Goal: Task Accomplishment & Management: Manage account settings

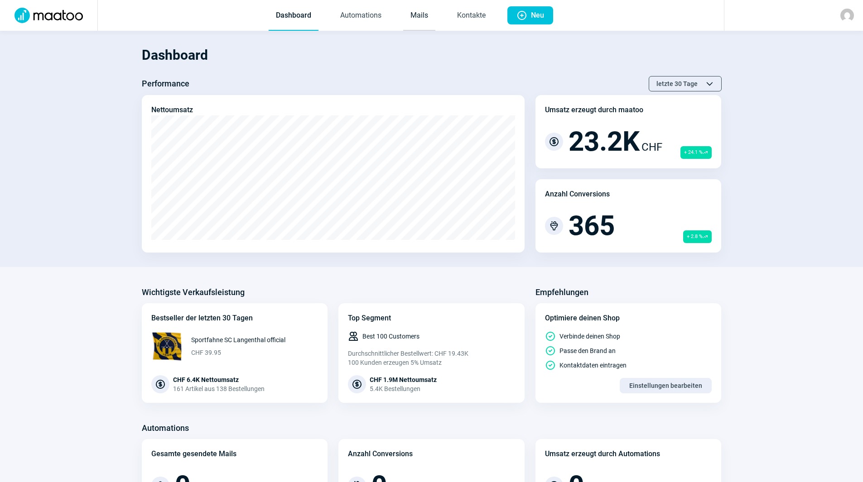
click at [418, 19] on link "Mails" at bounding box center [419, 16] width 32 height 30
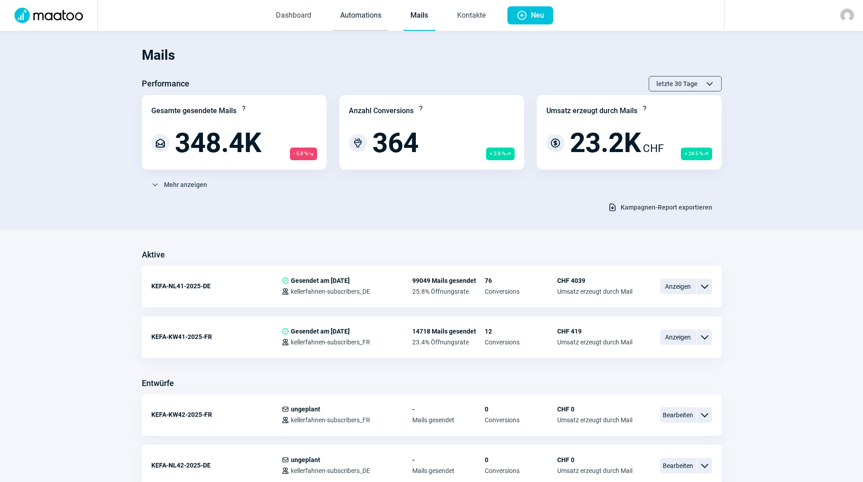
click at [357, 14] on link "Automations" at bounding box center [361, 16] width 56 height 30
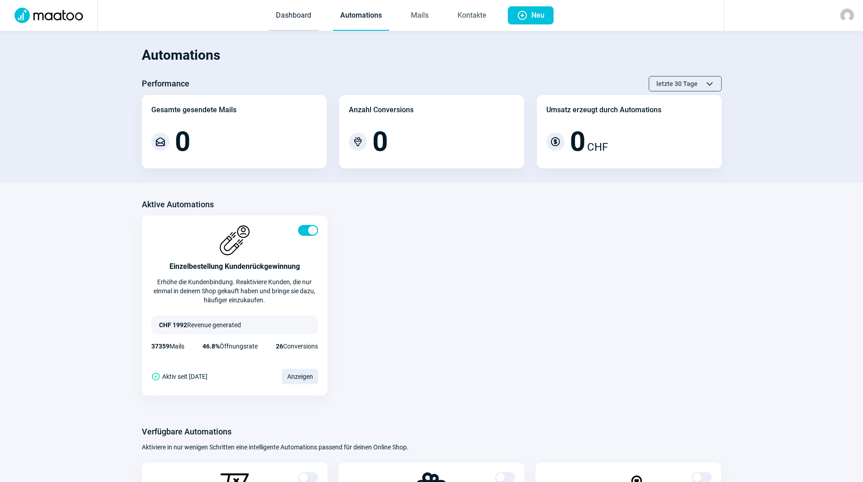
click at [307, 14] on link "Dashboard" at bounding box center [294, 16] width 50 height 30
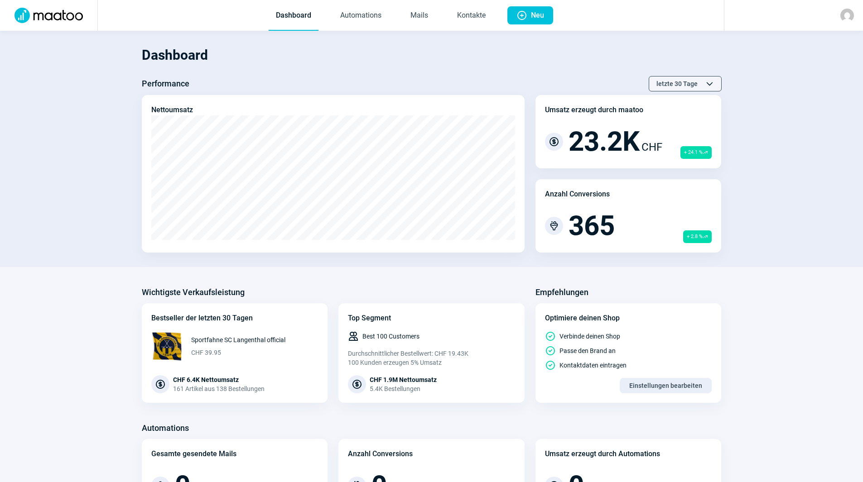
click at [690, 84] on span "letzte 30 Tage" at bounding box center [676, 84] width 41 height 14
click at [675, 133] on div "letzte 60 Tage" at bounding box center [666, 133] width 109 height 16
click at [674, 82] on span "letzte 60 Tage" at bounding box center [676, 84] width 41 height 14
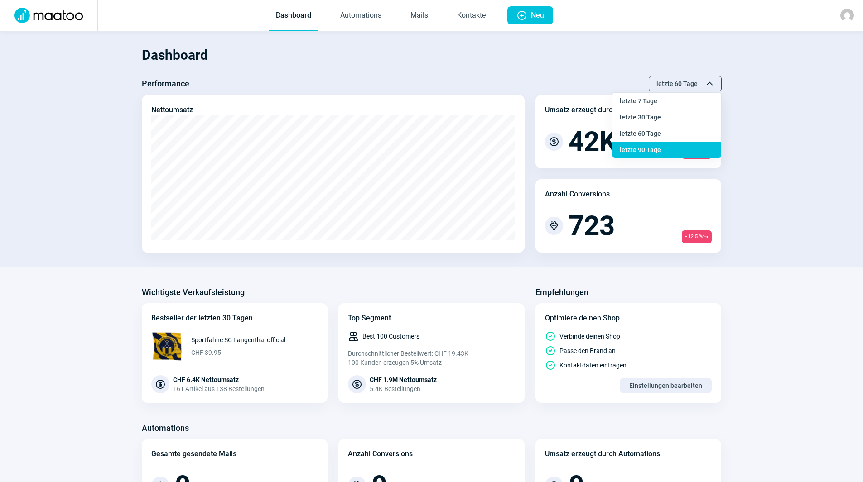
click at [661, 149] on div "letzte 90 Tage" at bounding box center [666, 150] width 109 height 16
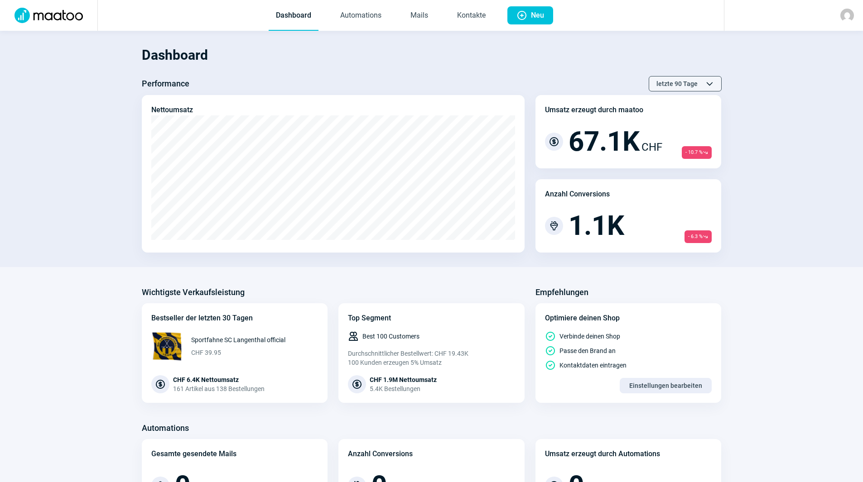
click at [686, 82] on span "letzte 90 Tage" at bounding box center [676, 84] width 41 height 14
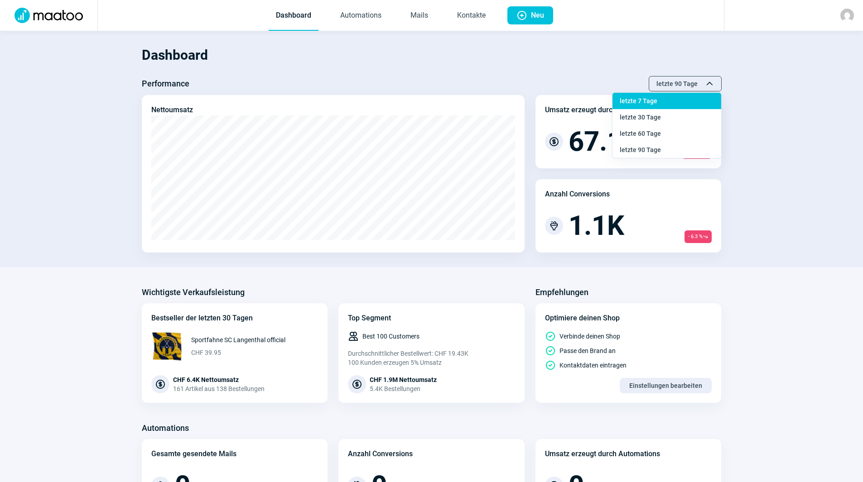
click at [662, 106] on div "letzte 7 Tage" at bounding box center [666, 101] width 109 height 16
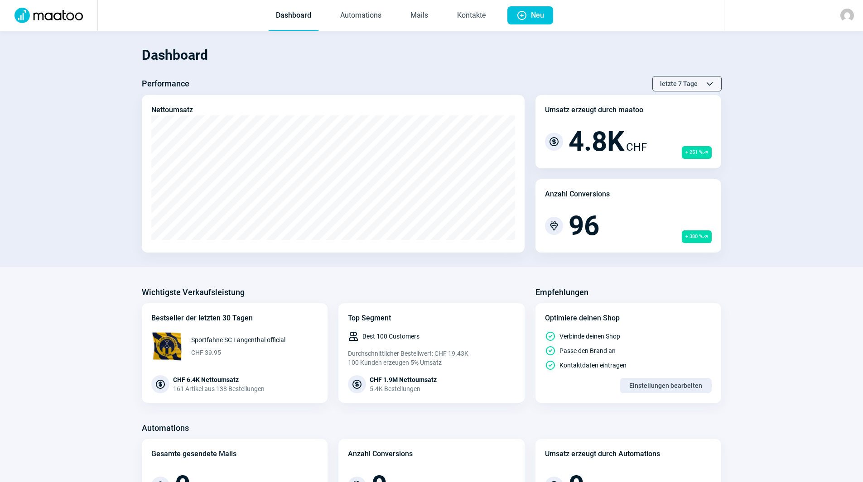
click at [682, 82] on span "letzte 7 Tage" at bounding box center [679, 84] width 38 height 14
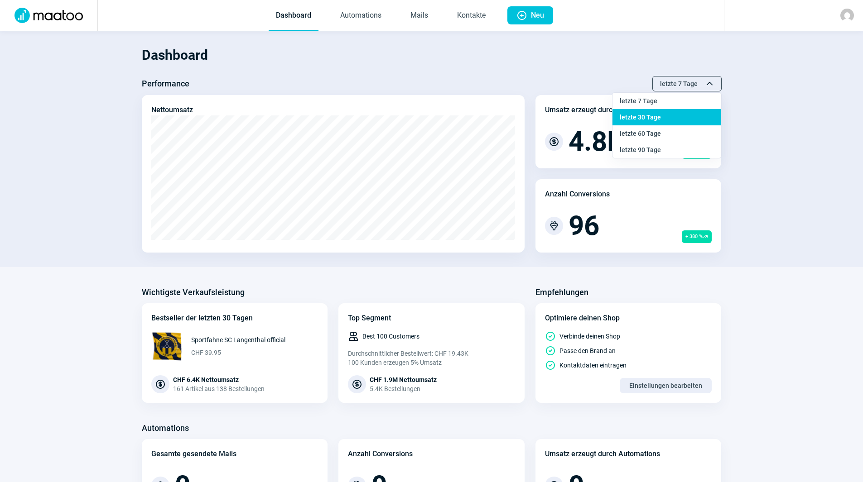
click at [674, 119] on div "letzte 30 Tage" at bounding box center [666, 117] width 109 height 16
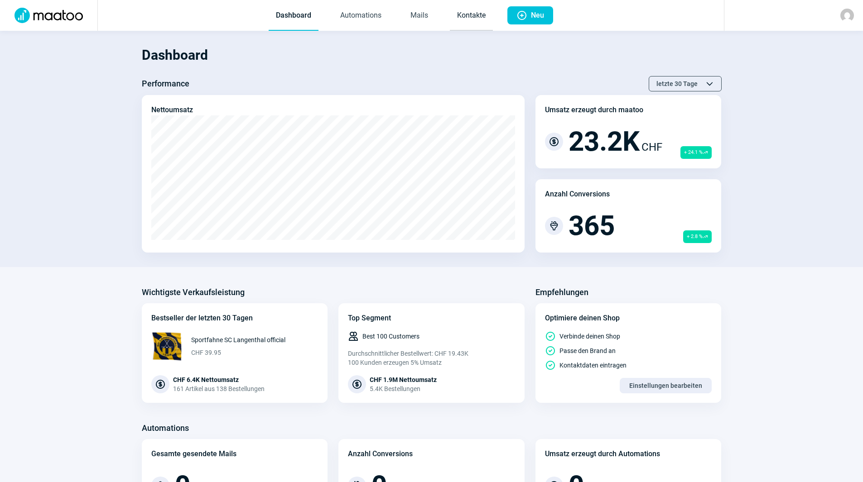
click at [469, 16] on link "Kontakte" at bounding box center [471, 16] width 43 height 30
click at [469, 12] on link "Kontakte" at bounding box center [471, 16] width 43 height 30
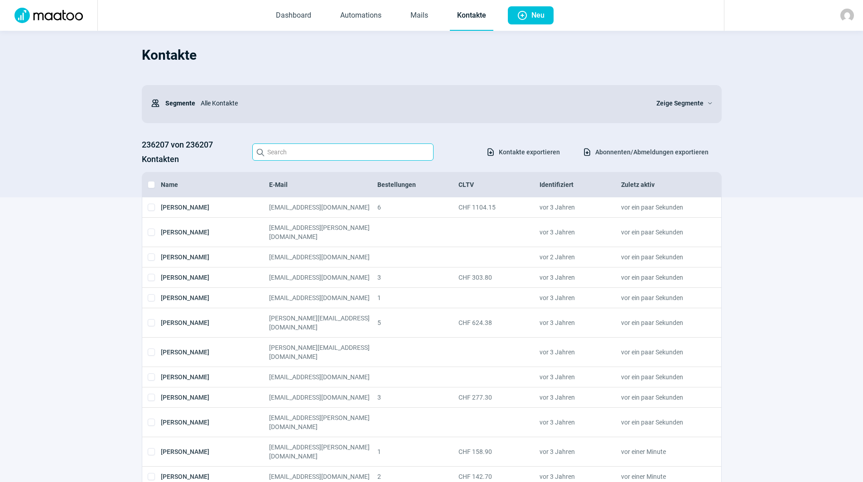
click at [340, 147] on input "Search icon" at bounding box center [342, 152] width 181 height 17
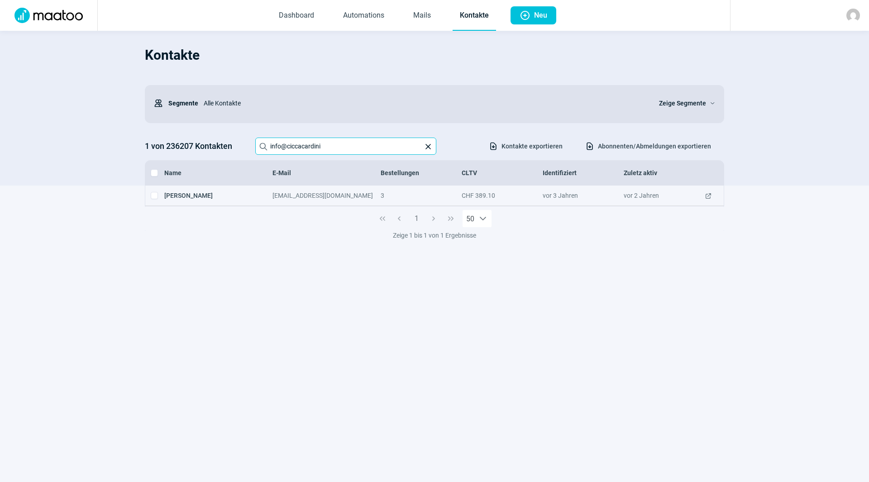
type input "info@ciccacardini"
click at [711, 194] on span "ExternalLink icon" at bounding box center [708, 195] width 7 height 9
click at [432, 18] on link "Mails" at bounding box center [422, 16] width 32 height 30
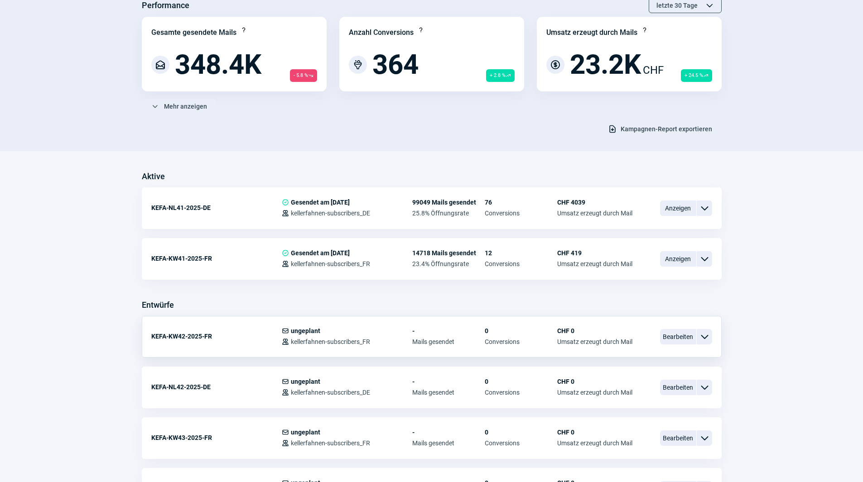
scroll to position [136, 0]
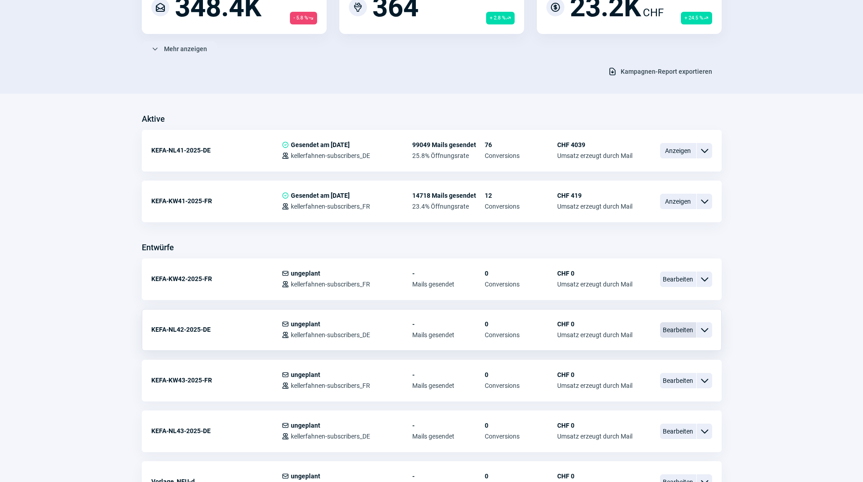
click at [667, 331] on span "Bearbeiten" at bounding box center [678, 329] width 36 height 15
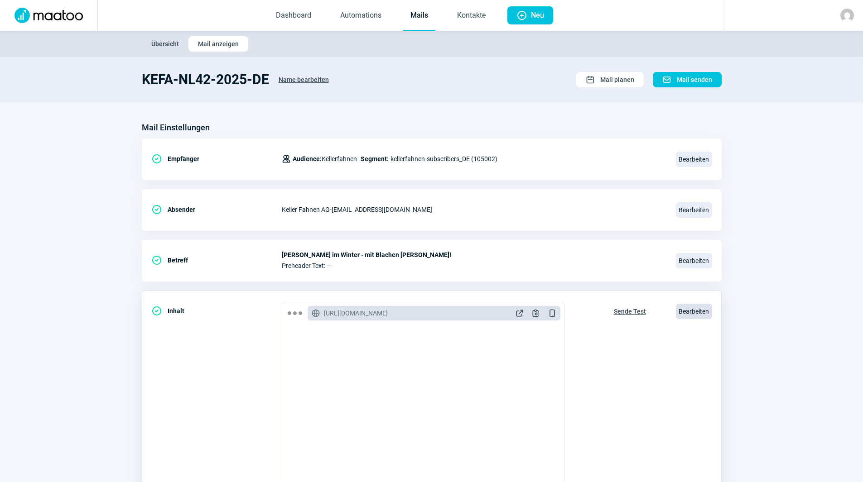
click at [693, 308] on span "Bearbeiten" at bounding box center [694, 311] width 36 height 15
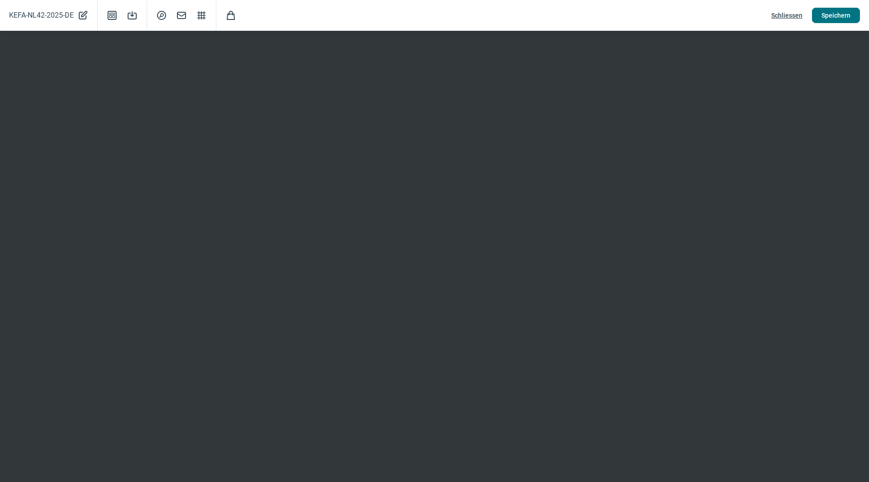
click at [830, 13] on span "Speichern" at bounding box center [836, 15] width 29 height 14
click at [837, 18] on span "Speichern" at bounding box center [836, 15] width 29 height 14
click at [845, 17] on span "Speichern" at bounding box center [836, 15] width 29 height 14
click at [849, 22] on span "Speichern" at bounding box center [836, 15] width 29 height 14
click at [839, 13] on span "Speichern" at bounding box center [836, 15] width 29 height 14
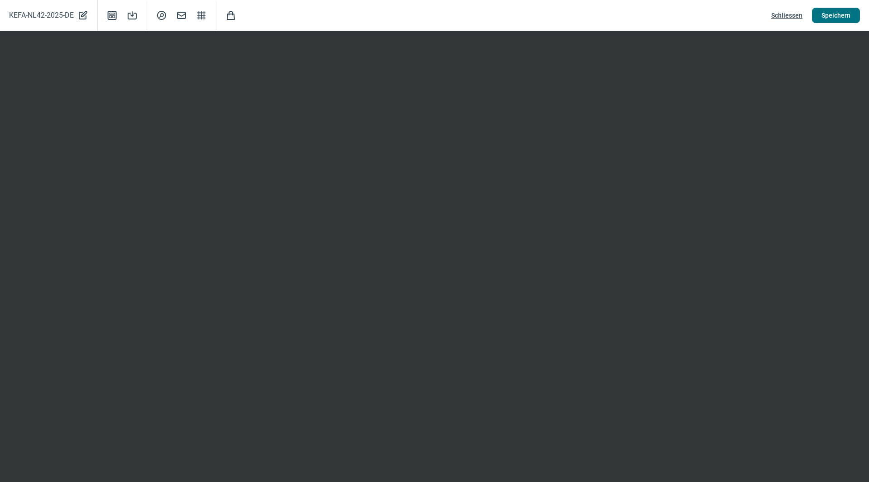
click at [820, 16] on button "Speichern" at bounding box center [836, 15] width 48 height 15
click at [787, 14] on span "Schliessen" at bounding box center [787, 15] width 31 height 14
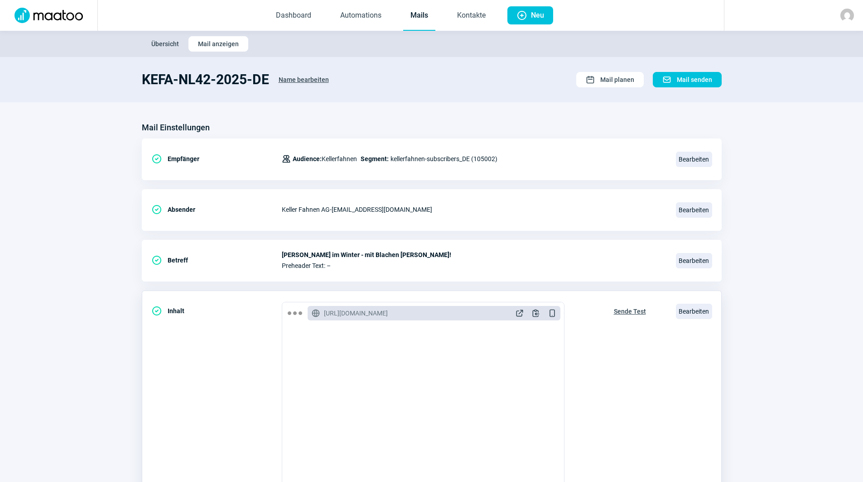
click at [636, 309] on span "Sende Test" at bounding box center [630, 311] width 32 height 14
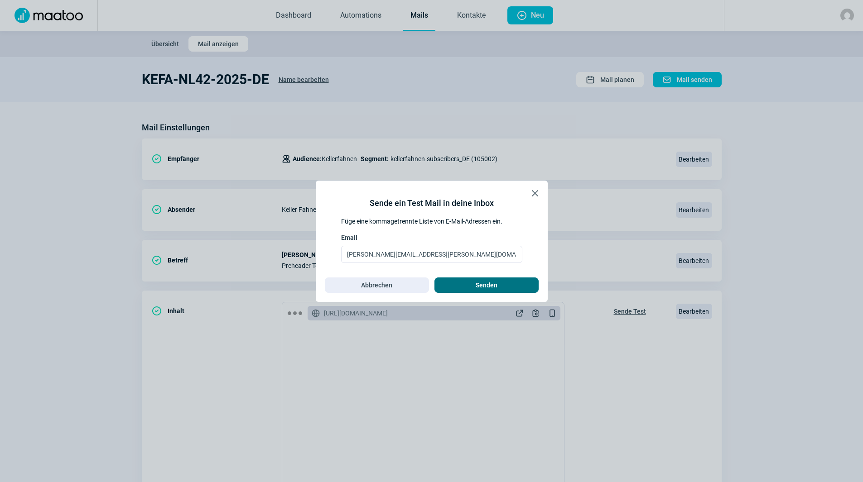
click at [486, 280] on span "Senden" at bounding box center [486, 285] width 22 height 14
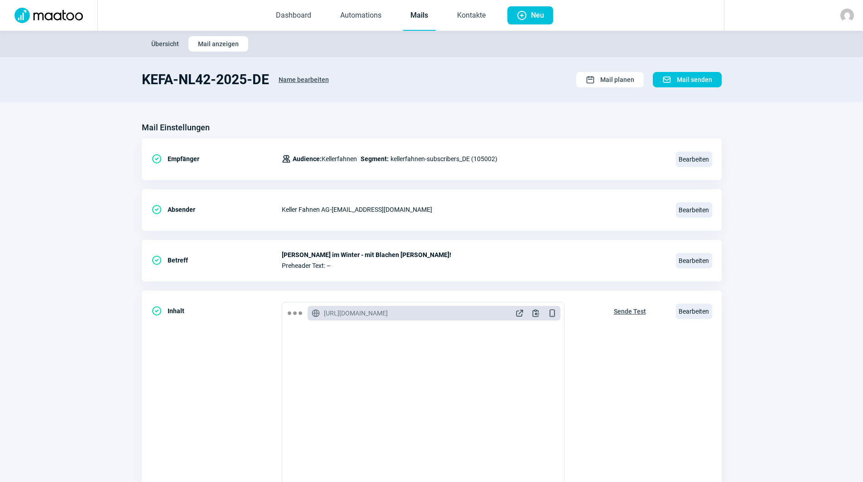
click at [416, 18] on link "Mails" at bounding box center [419, 16] width 32 height 30
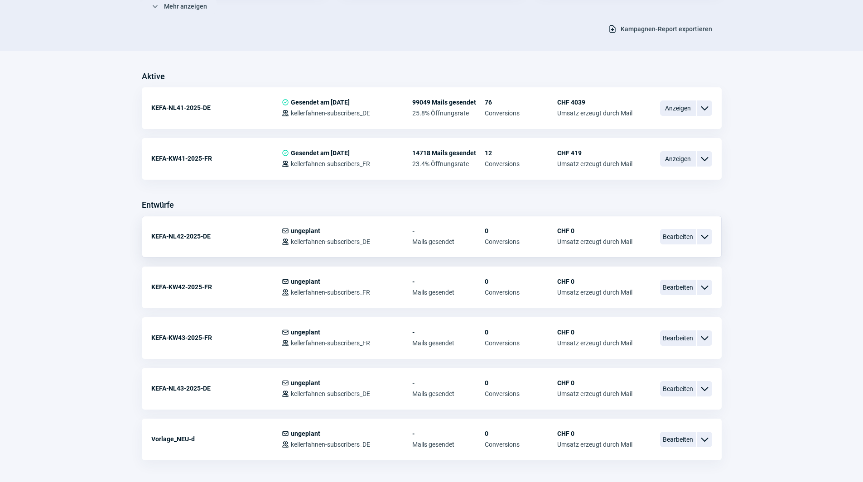
scroll to position [181, 0]
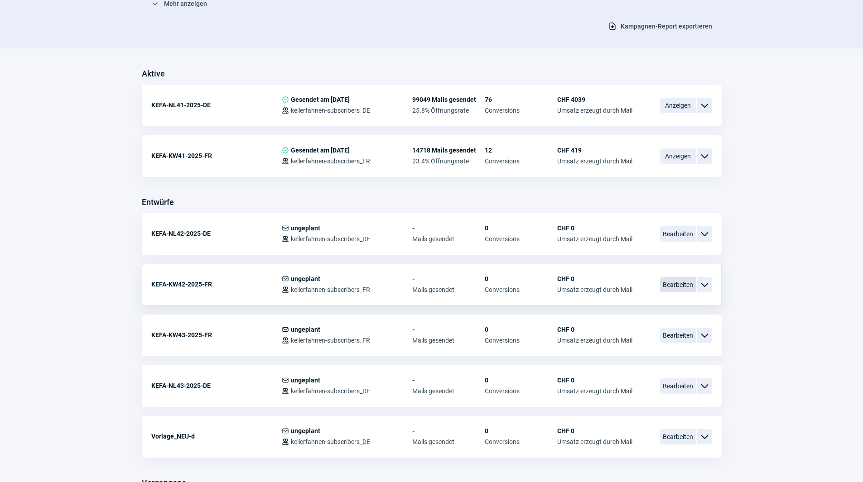
click at [669, 285] on span "Bearbeiten" at bounding box center [678, 284] width 36 height 15
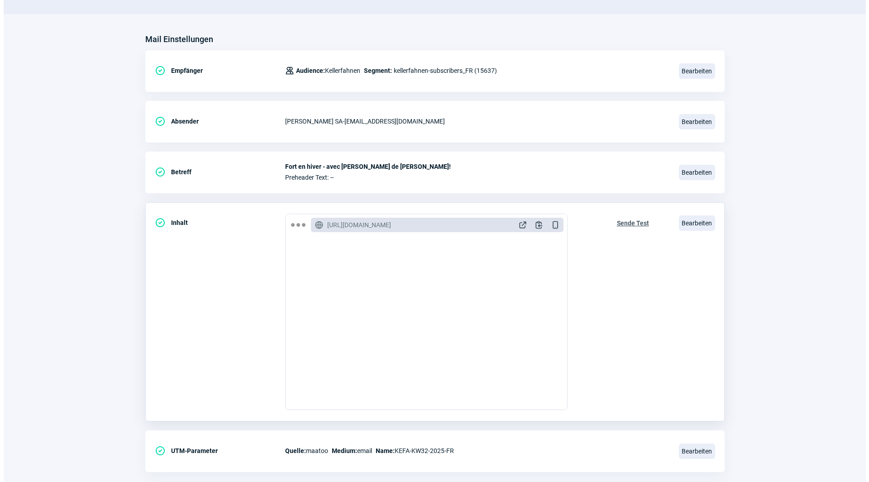
scroll to position [106, 0]
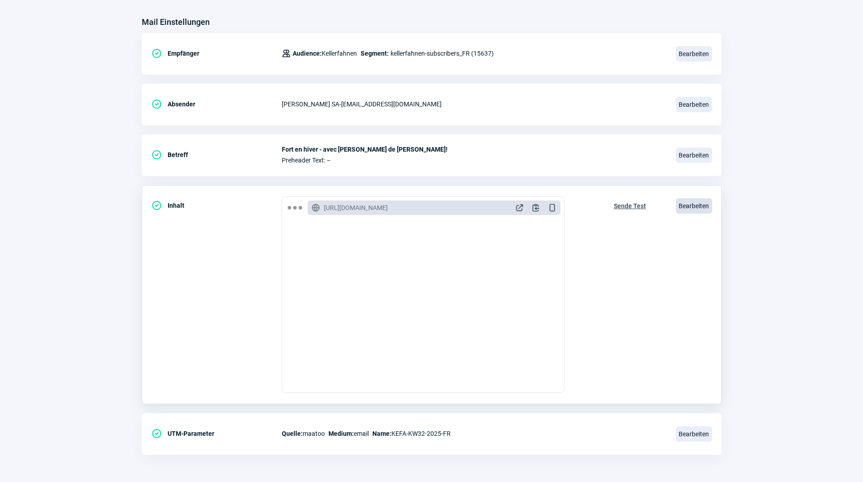
click at [696, 208] on span "Bearbeiten" at bounding box center [694, 205] width 36 height 15
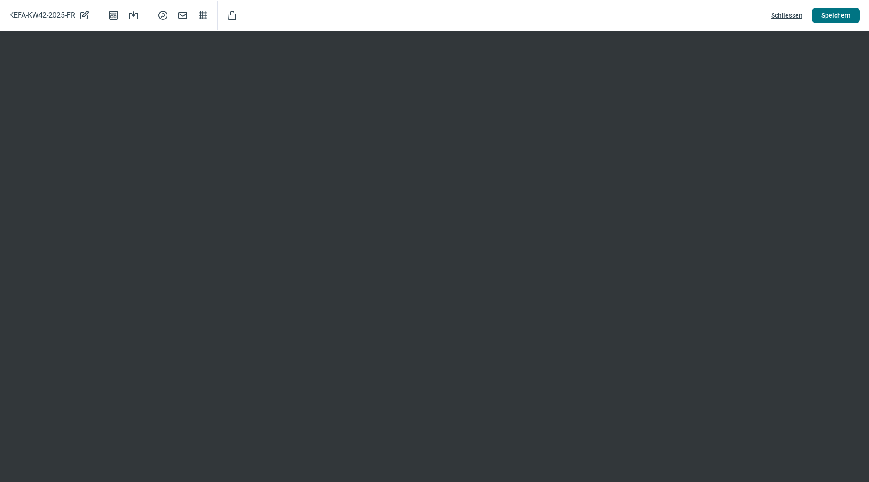
click at [842, 19] on span "Speichern" at bounding box center [836, 15] width 29 height 14
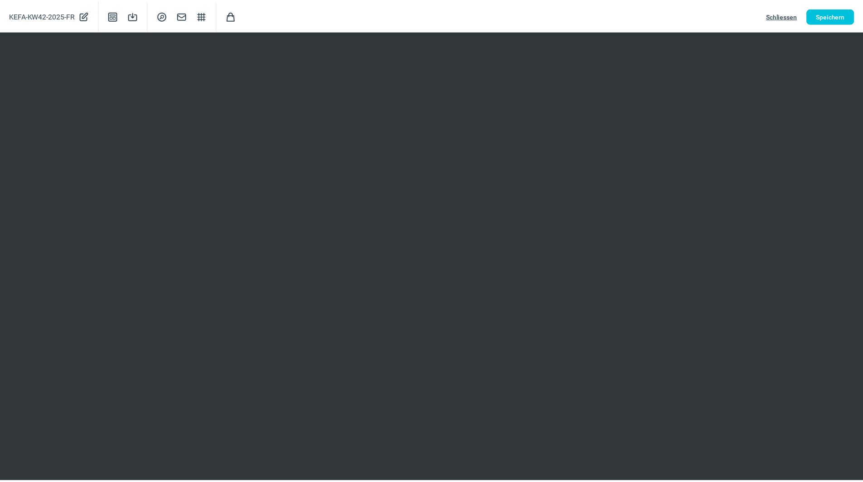
scroll to position [0, 0]
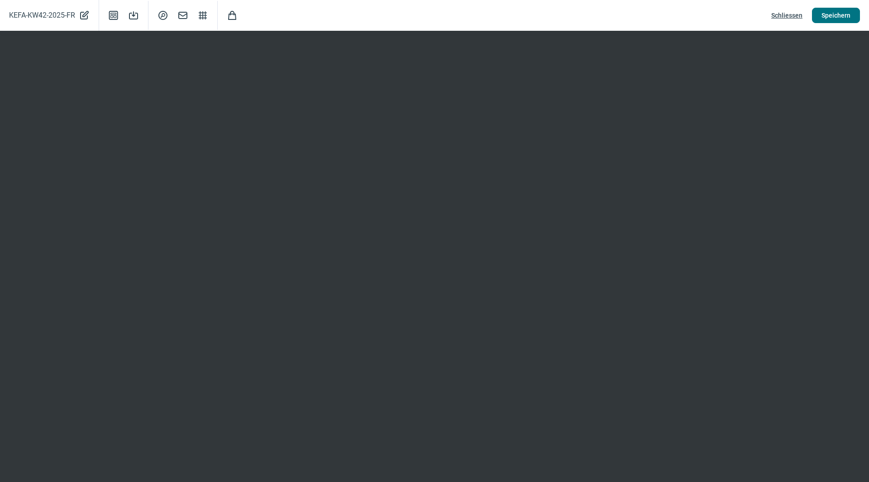
click at [839, 16] on span "Speichern" at bounding box center [836, 15] width 29 height 14
click at [841, 19] on span "Speichern" at bounding box center [836, 15] width 29 height 14
click at [790, 14] on span "Schliessen" at bounding box center [787, 15] width 31 height 14
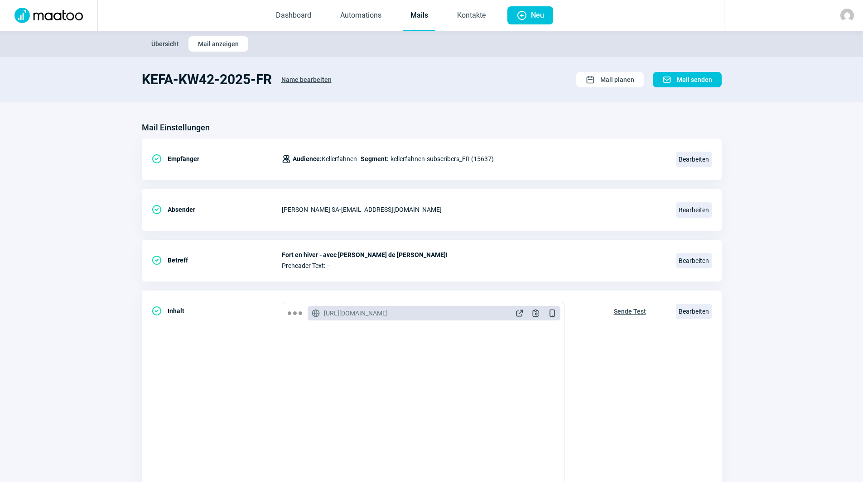
click at [425, 16] on link "Mails" at bounding box center [419, 16] width 32 height 30
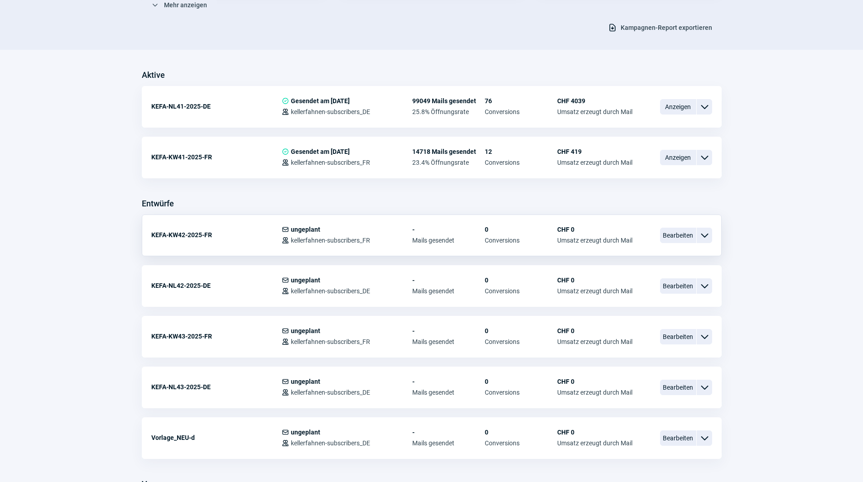
scroll to position [181, 0]
click at [676, 284] on span "Bearbeiten" at bounding box center [678, 284] width 36 height 15
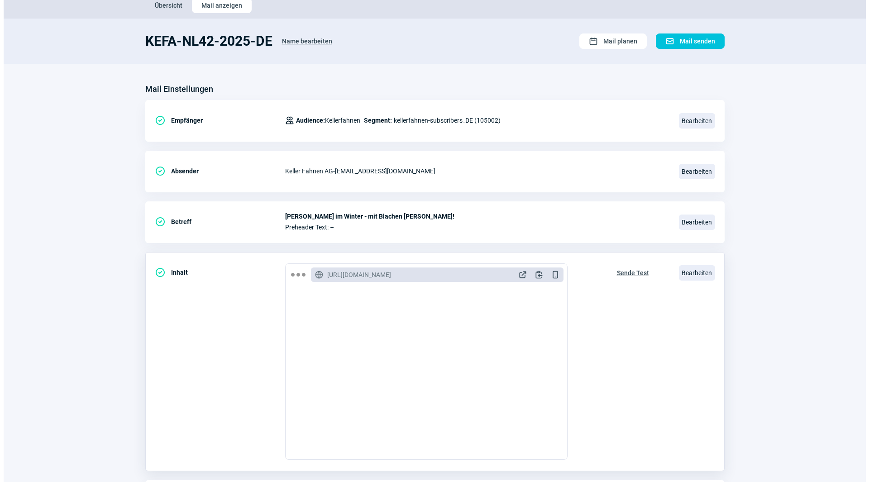
scroll to position [91, 0]
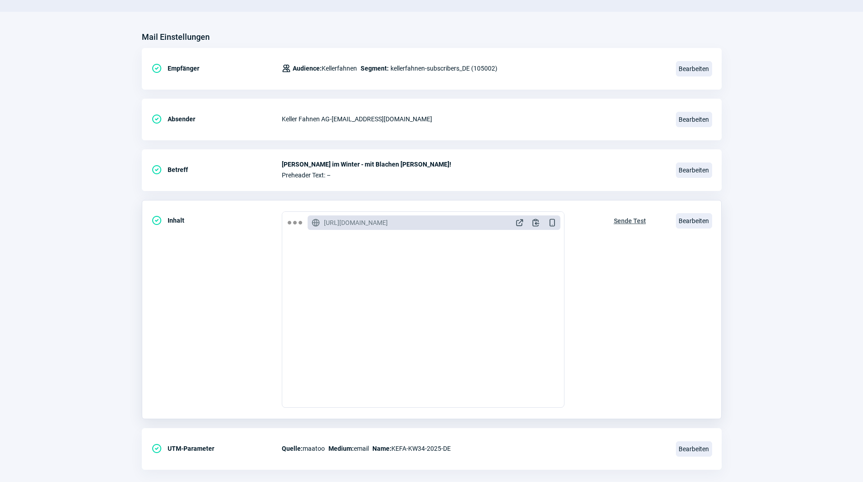
click at [681, 229] on div "Bearbeiten" at bounding box center [694, 220] width 36 height 19
click at [686, 223] on span "Bearbeiten" at bounding box center [694, 220] width 36 height 15
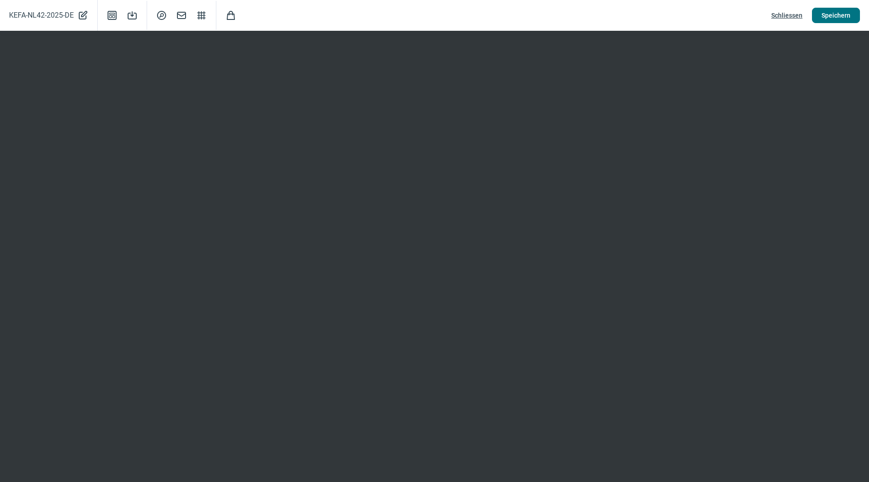
click at [829, 19] on span "Speichern" at bounding box center [836, 15] width 29 height 14
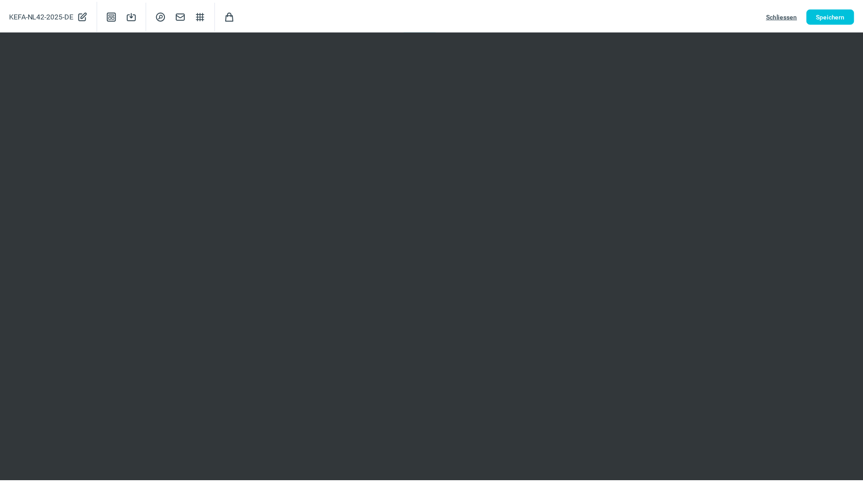
scroll to position [0, 0]
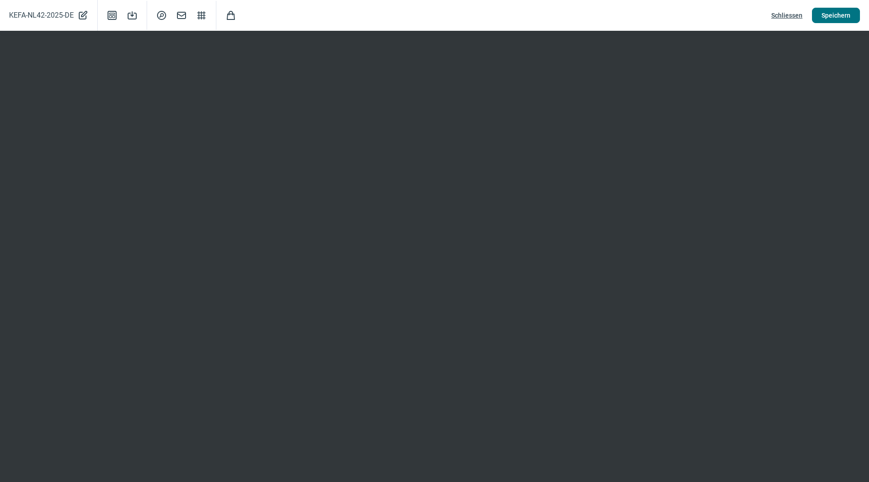
click at [837, 14] on span "Speichern" at bounding box center [836, 15] width 29 height 14
click at [789, 14] on span "Schliessen" at bounding box center [787, 15] width 31 height 14
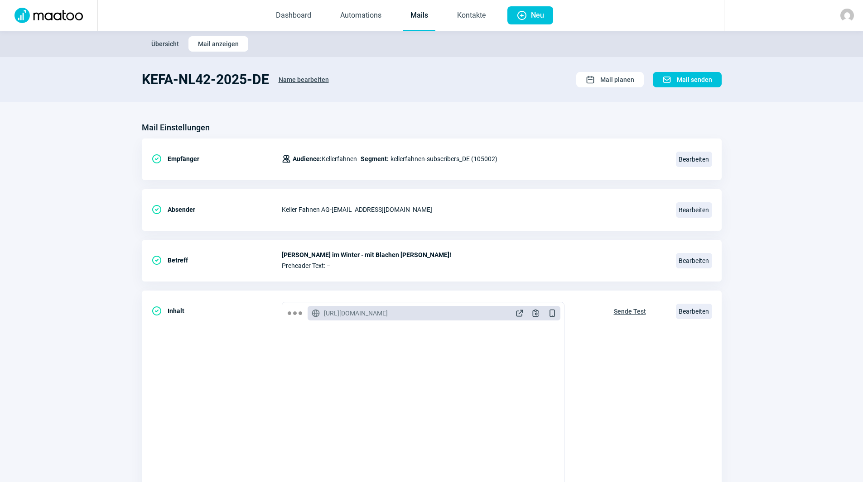
click at [421, 14] on link "Mails" at bounding box center [419, 16] width 32 height 30
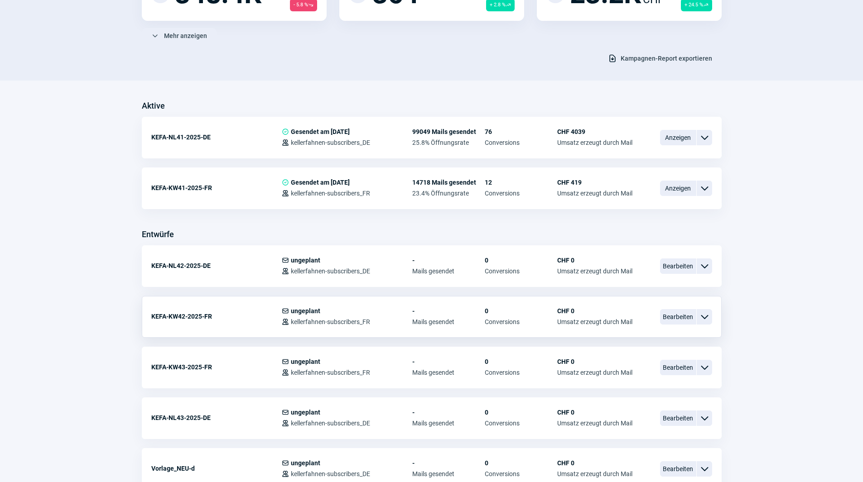
scroll to position [181, 0]
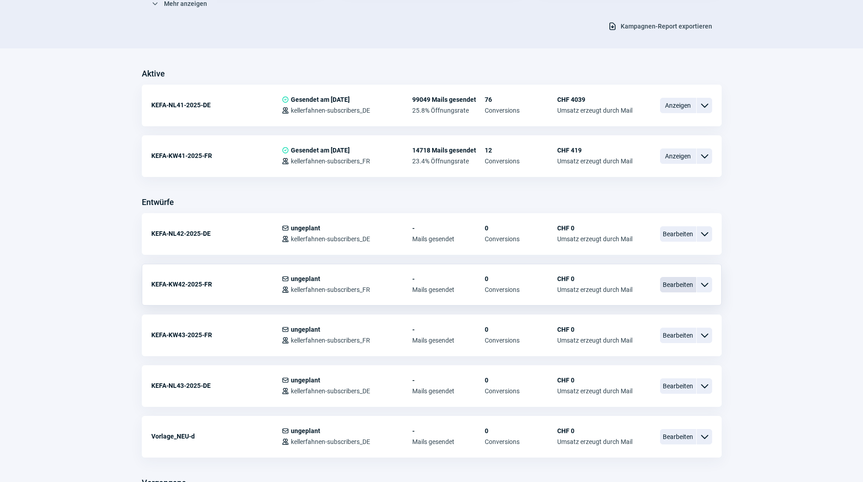
click at [670, 288] on span "Bearbeiten" at bounding box center [678, 284] width 36 height 15
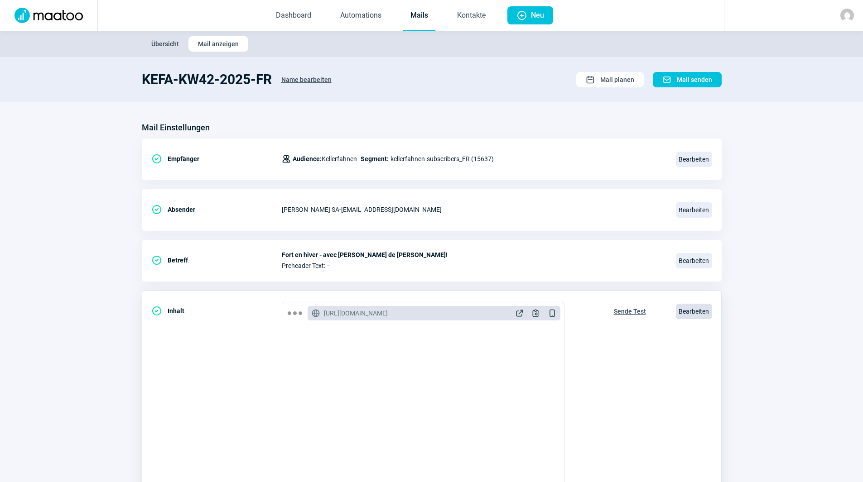
click at [692, 308] on span "Bearbeiten" at bounding box center [694, 311] width 36 height 15
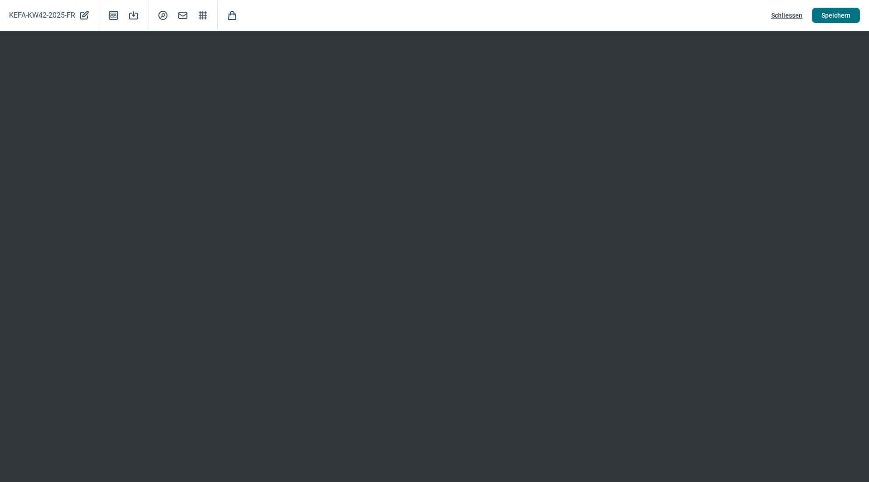
click at [828, 19] on span "Speichern" at bounding box center [836, 15] width 29 height 14
click at [843, 16] on span "Speichern" at bounding box center [836, 15] width 29 height 14
click at [785, 15] on span "Schliessen" at bounding box center [787, 15] width 31 height 14
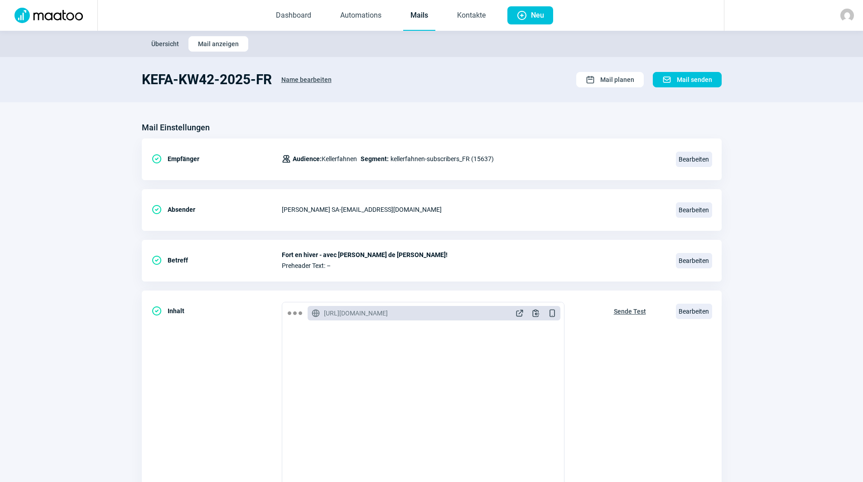
click at [418, 11] on link "Mails" at bounding box center [419, 16] width 32 height 30
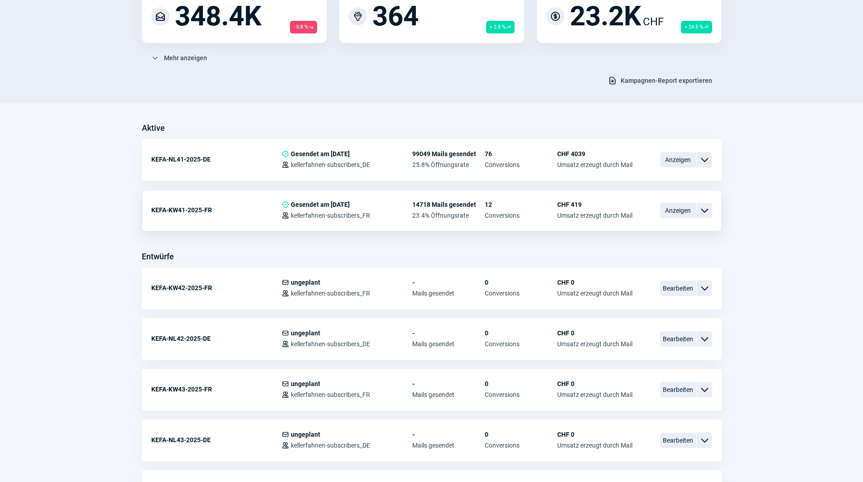
scroll to position [136, 0]
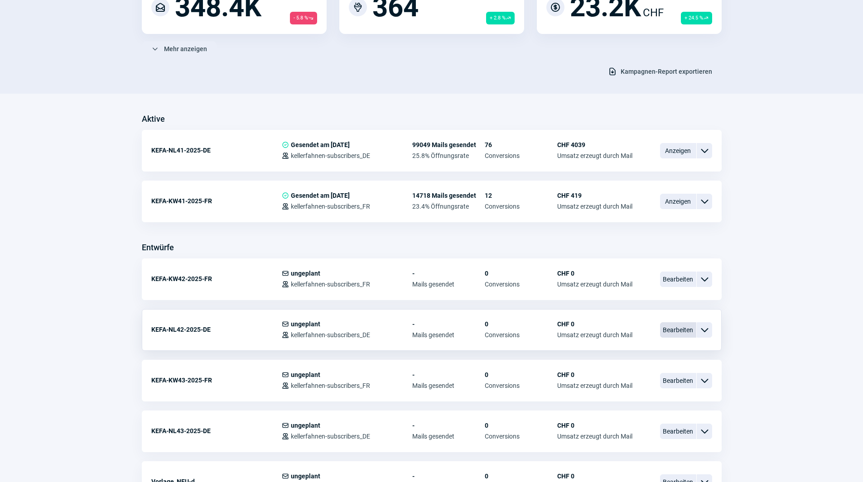
click at [676, 327] on span "Bearbeiten" at bounding box center [678, 329] width 36 height 15
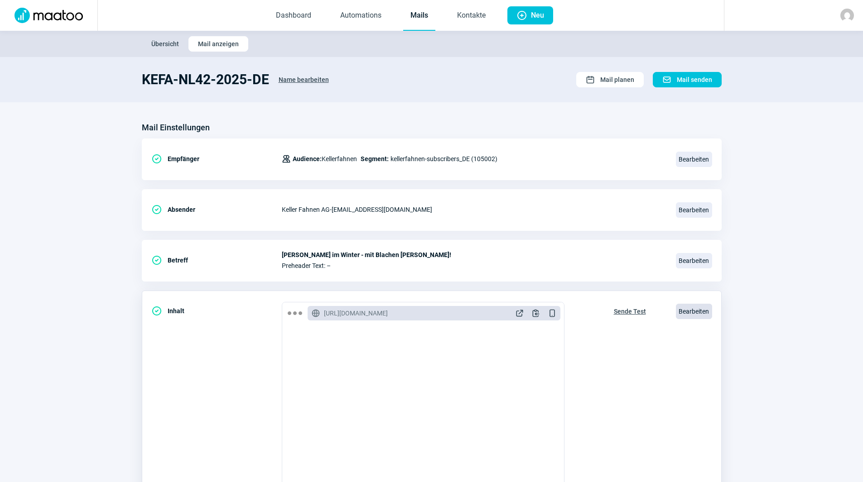
click at [710, 313] on span "Bearbeiten" at bounding box center [694, 311] width 36 height 15
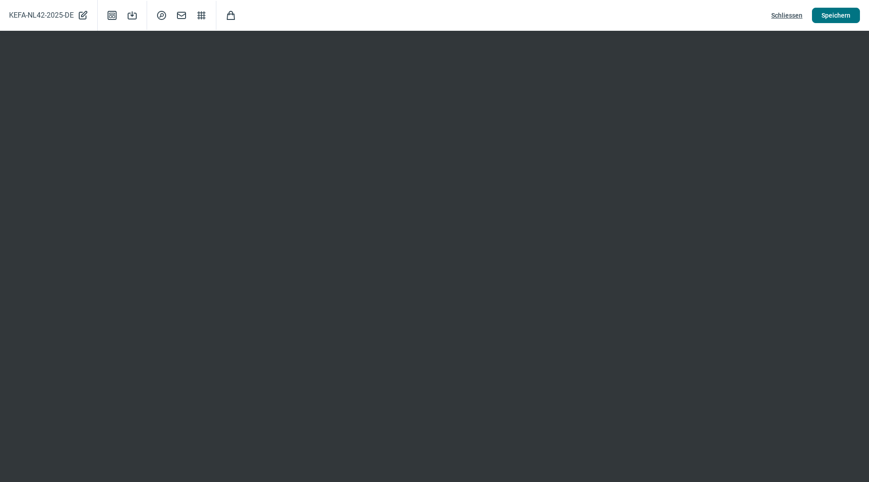
click at [846, 14] on span "Speichern" at bounding box center [836, 15] width 29 height 14
click at [841, 19] on span "Speichern" at bounding box center [836, 15] width 29 height 14
click at [833, 19] on span "Speichern" at bounding box center [836, 15] width 29 height 14
click at [792, 17] on span "Schliessen" at bounding box center [787, 15] width 31 height 14
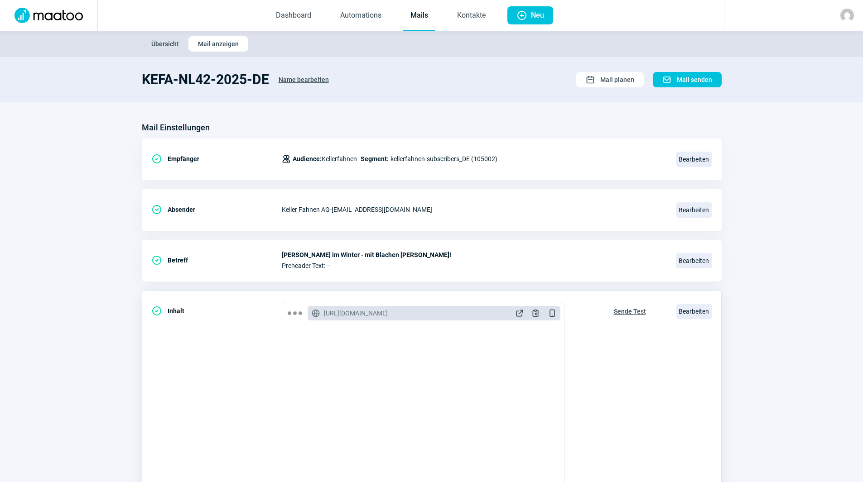
click at [631, 310] on span "Sende Test" at bounding box center [630, 311] width 32 height 14
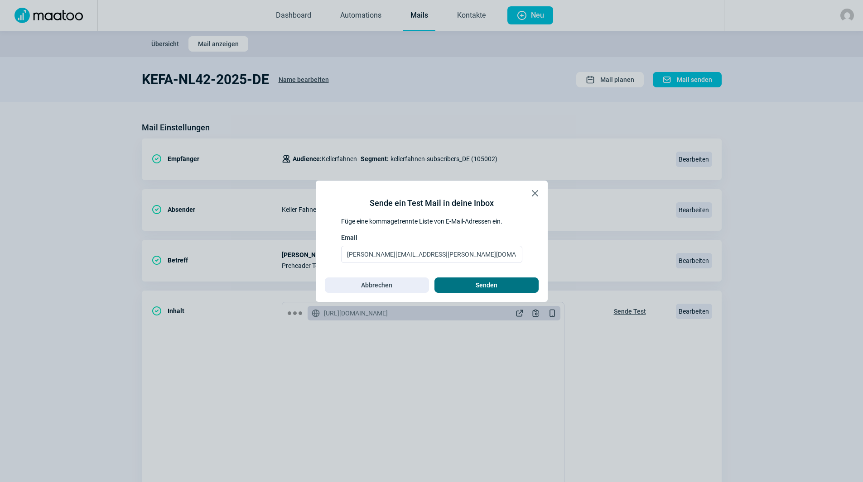
click at [504, 286] on span "Senden" at bounding box center [486, 285] width 85 height 14
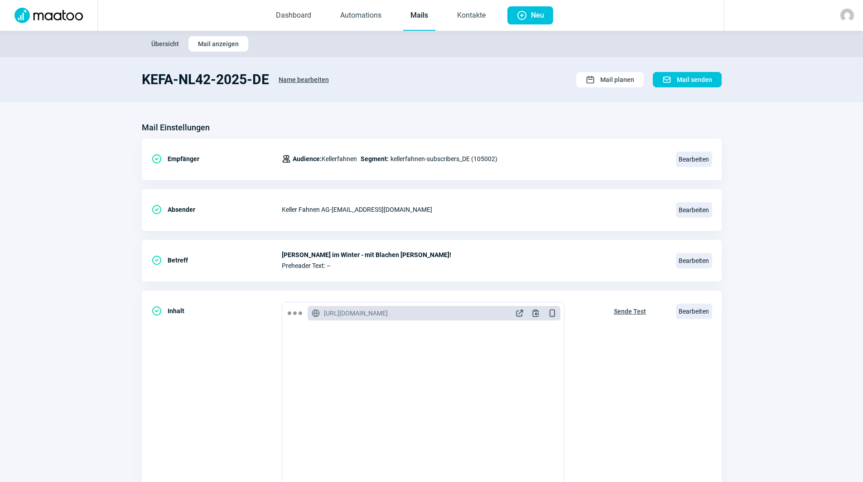
click at [427, 9] on link "Mails" at bounding box center [419, 16] width 32 height 30
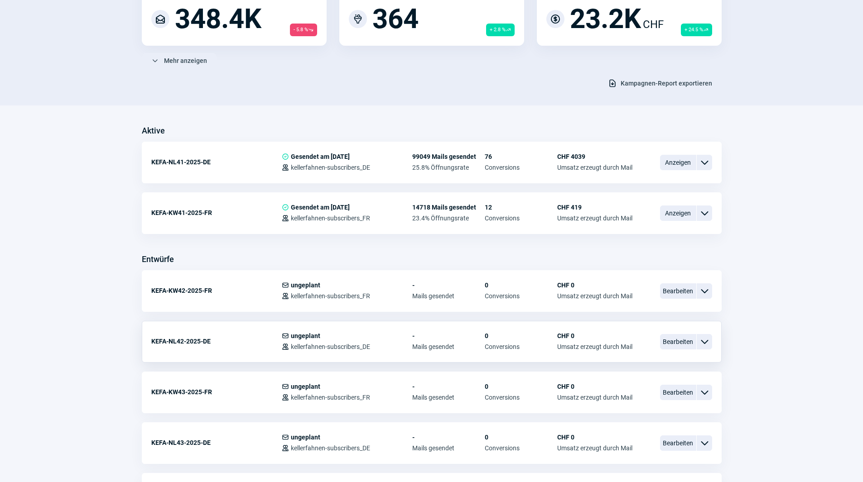
scroll to position [136, 0]
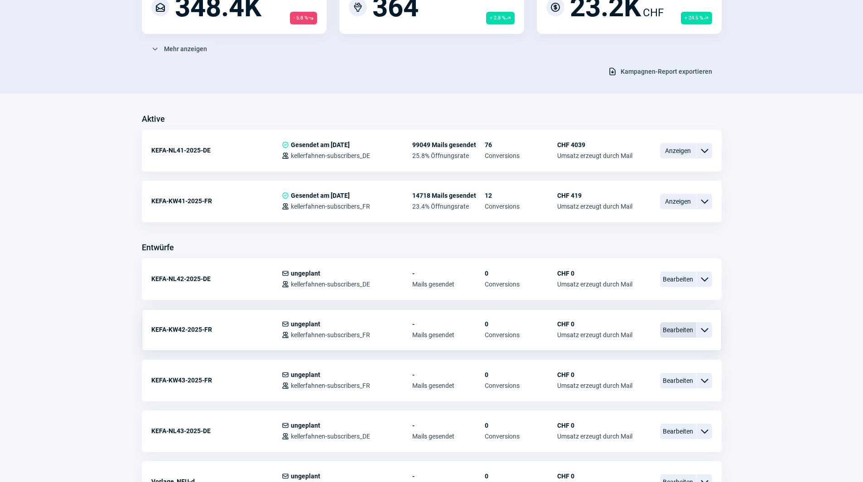
click at [665, 326] on span "Bearbeiten" at bounding box center [678, 329] width 36 height 15
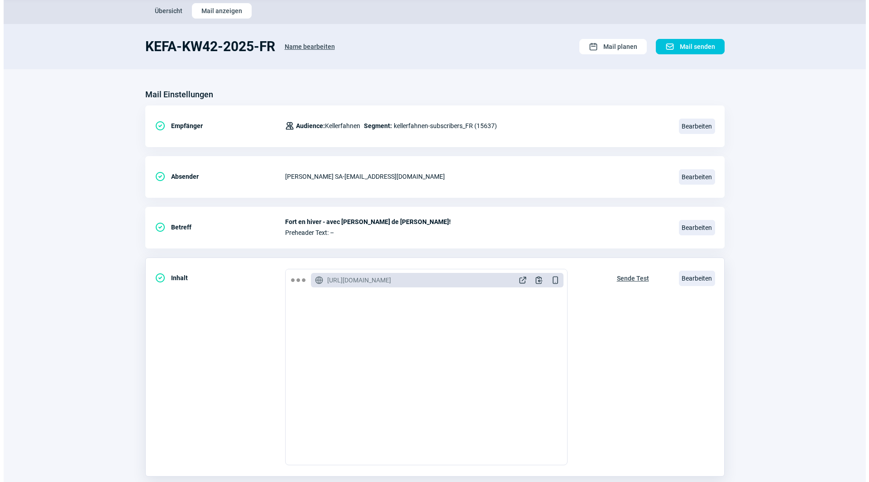
scroll to position [91, 0]
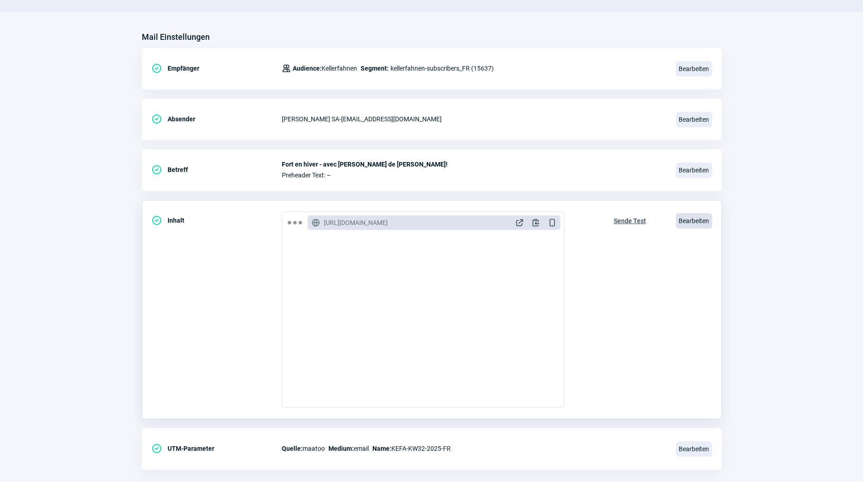
click at [703, 219] on span "Bearbeiten" at bounding box center [694, 220] width 36 height 15
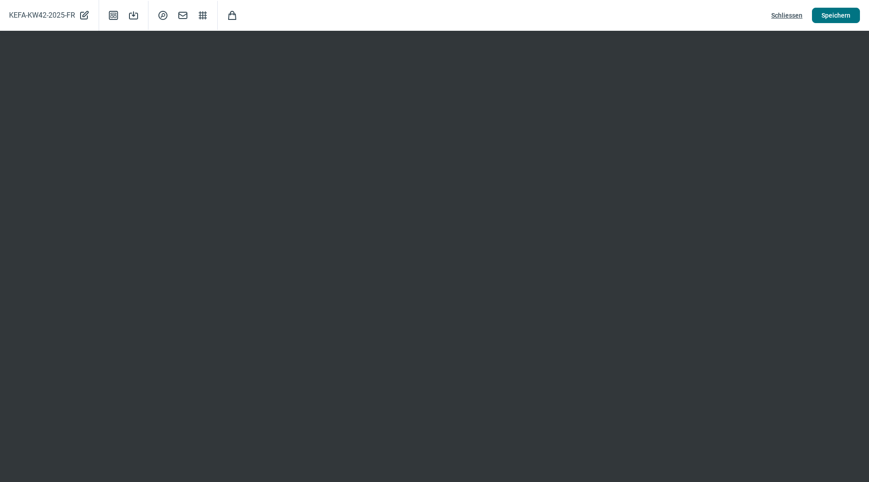
click at [828, 16] on span "Speichern" at bounding box center [836, 15] width 29 height 14
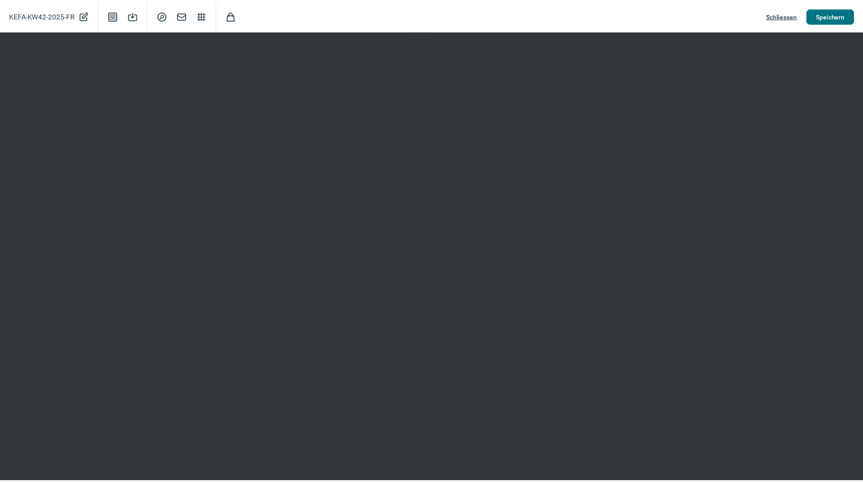
scroll to position [0, 0]
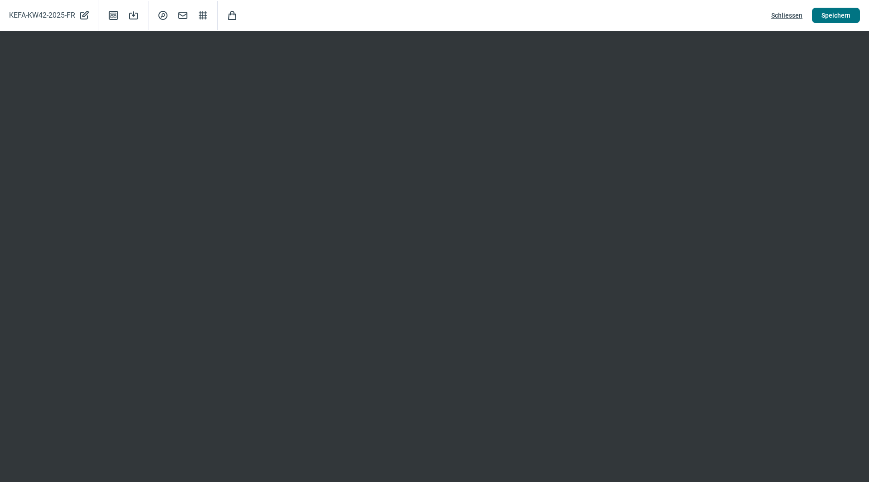
click at [830, 14] on span "Speichern" at bounding box center [836, 15] width 29 height 14
click at [792, 18] on span "Schliessen" at bounding box center [787, 15] width 31 height 14
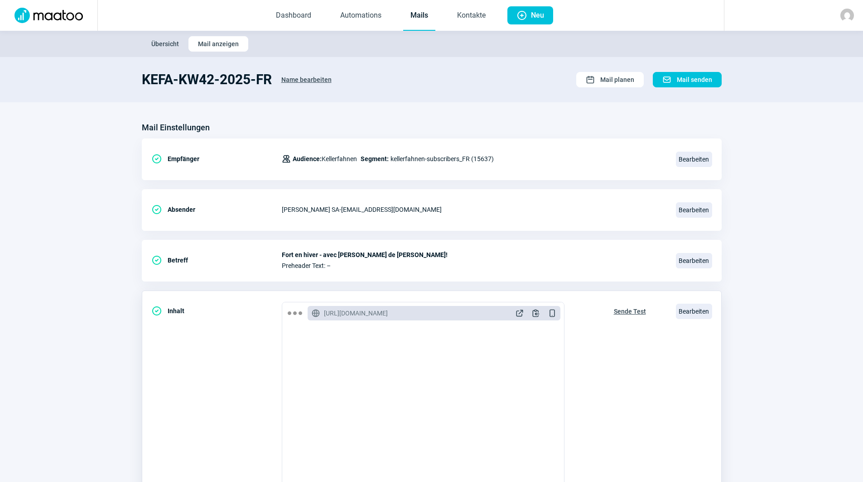
click at [629, 302] on button "Sende Test" at bounding box center [629, 310] width 51 height 17
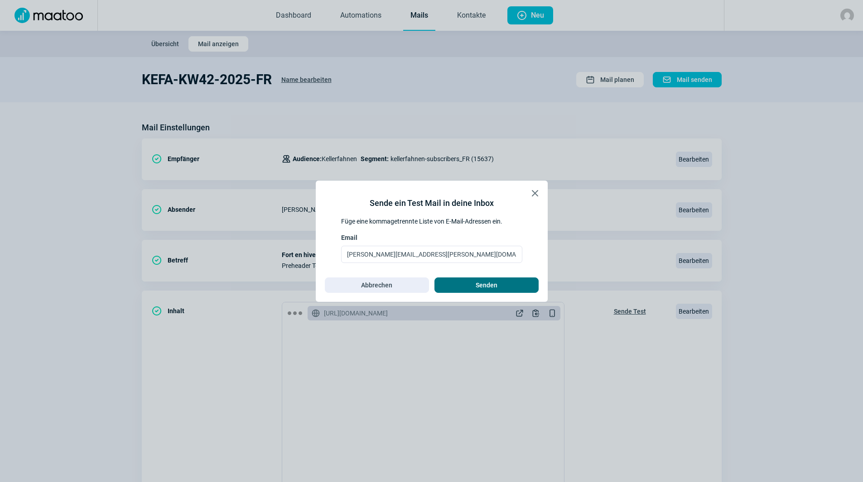
click at [519, 286] on span "Senden" at bounding box center [486, 285] width 85 height 14
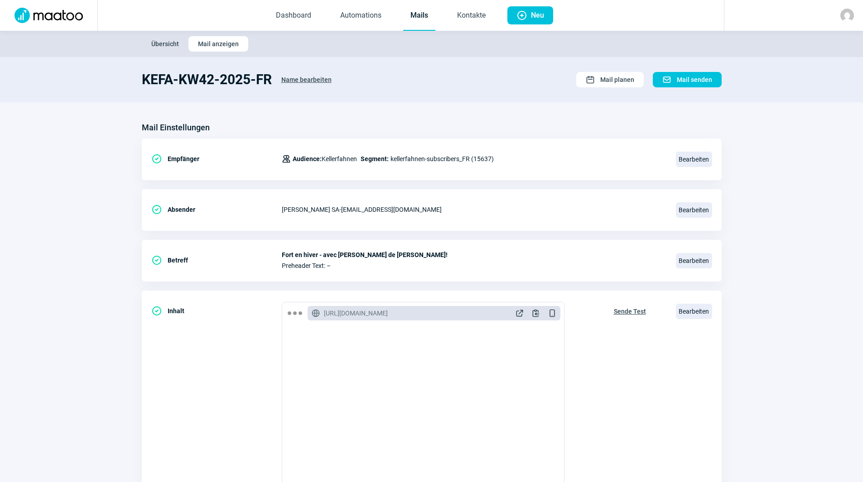
click at [426, 19] on link "Mails" at bounding box center [419, 16] width 32 height 30
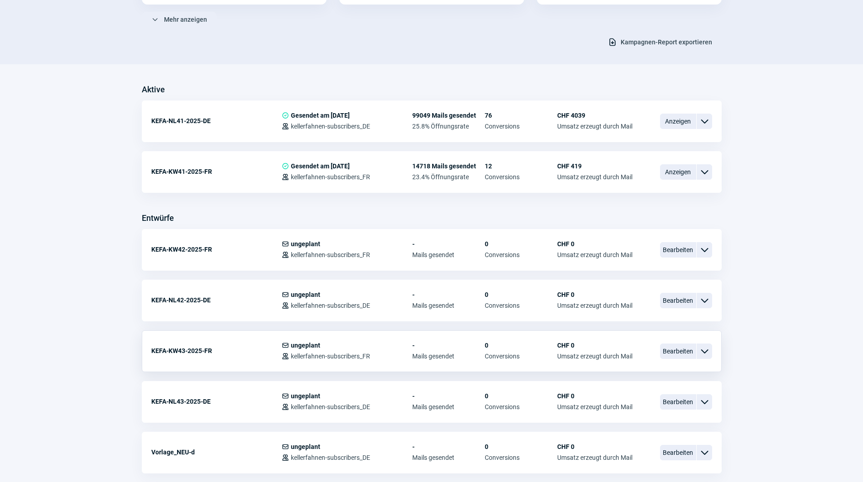
scroll to position [181, 0]
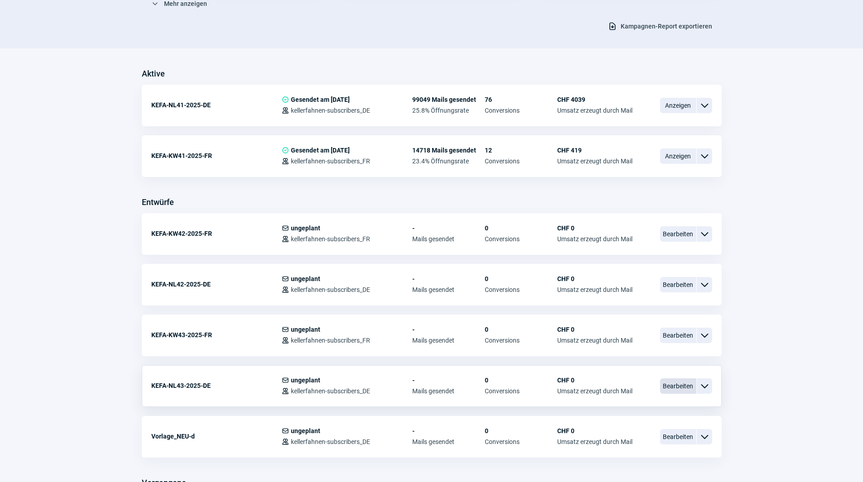
click at [670, 390] on span "Bearbeiten" at bounding box center [678, 386] width 36 height 15
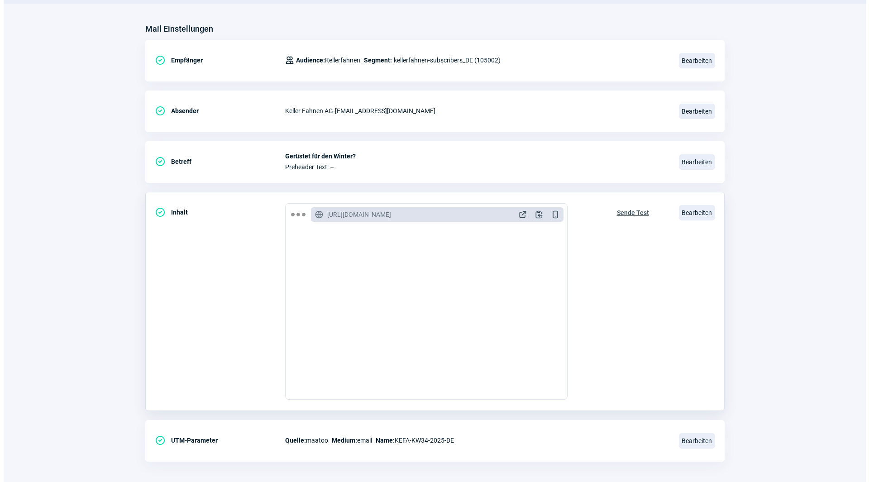
scroll to position [106, 0]
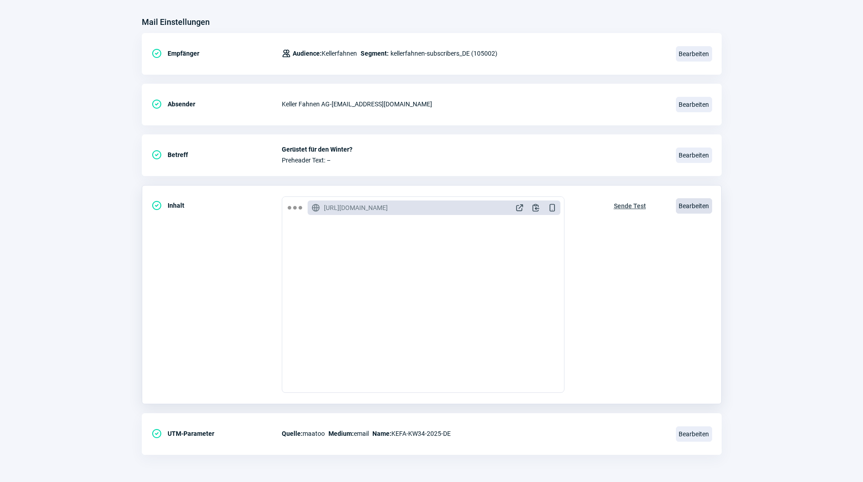
click at [696, 204] on span "Bearbeiten" at bounding box center [694, 205] width 36 height 15
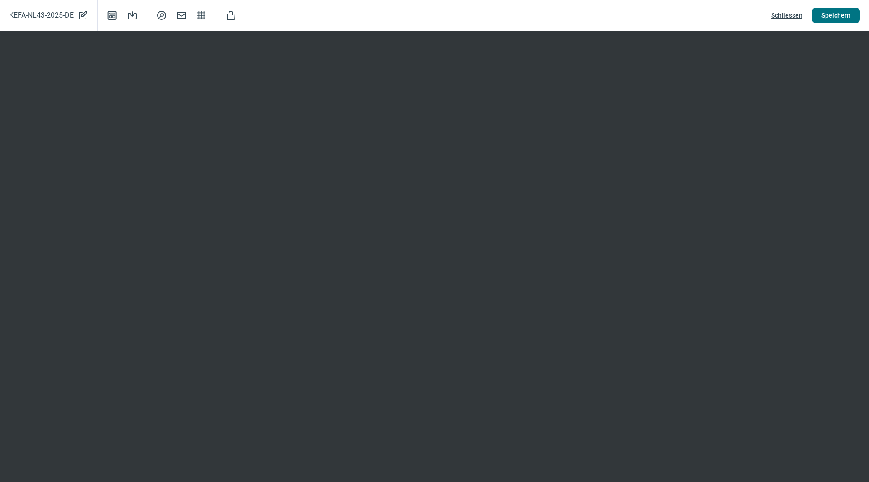
click at [822, 14] on span "Speichern" at bounding box center [836, 15] width 29 height 14
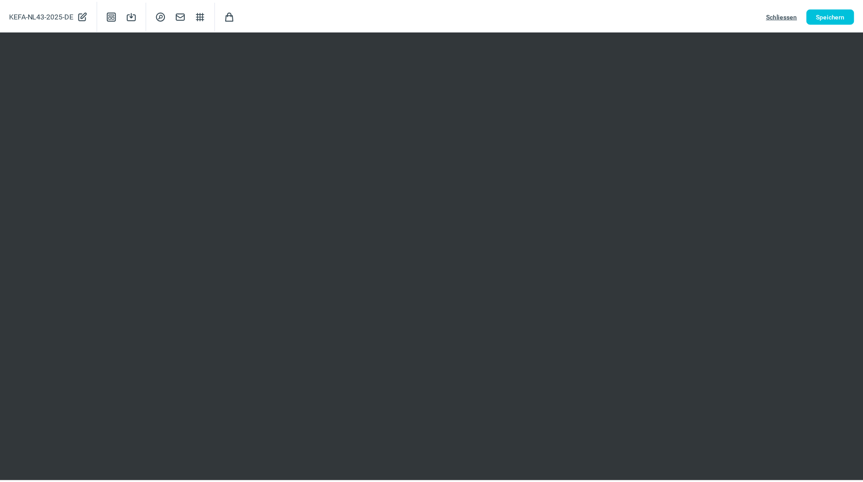
scroll to position [0, 0]
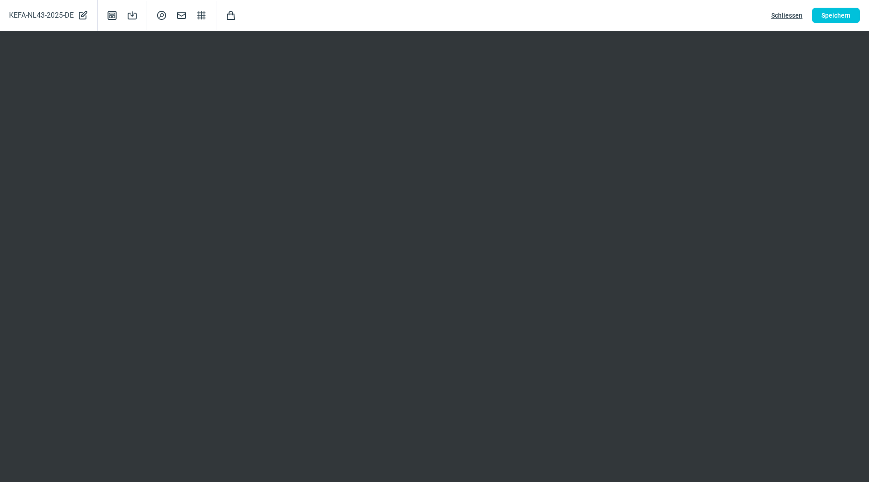
click at [790, 16] on span "Schliessen" at bounding box center [787, 15] width 31 height 14
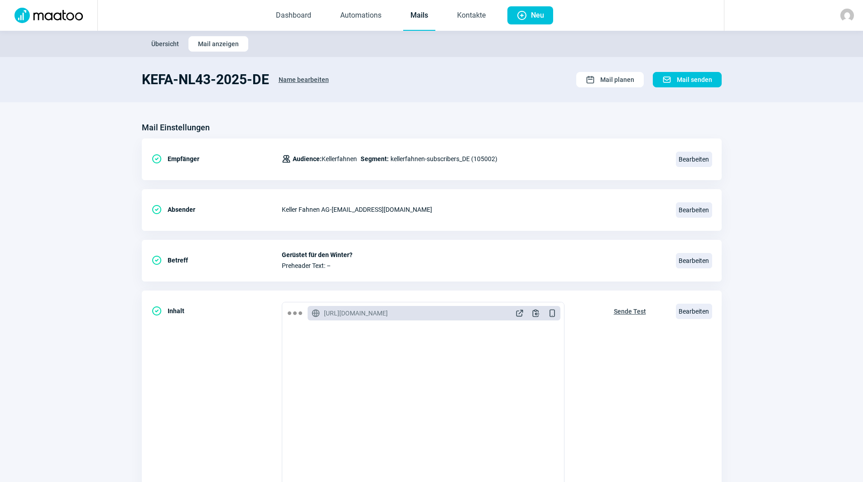
click at [421, 13] on link "Mails" at bounding box center [419, 16] width 32 height 30
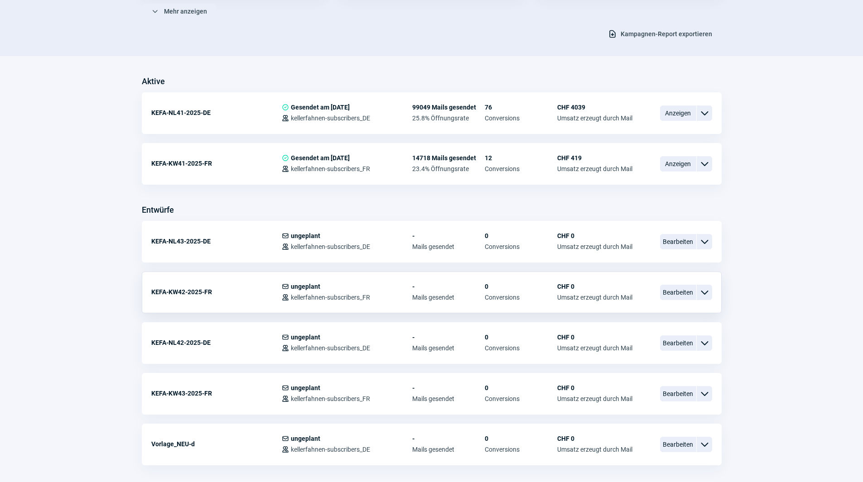
scroll to position [181, 0]
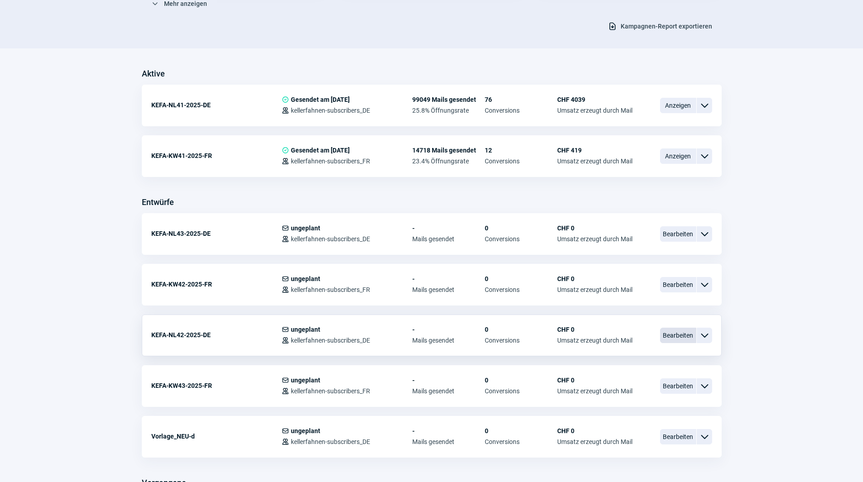
click at [666, 332] on span "Bearbeiten" at bounding box center [678, 335] width 36 height 15
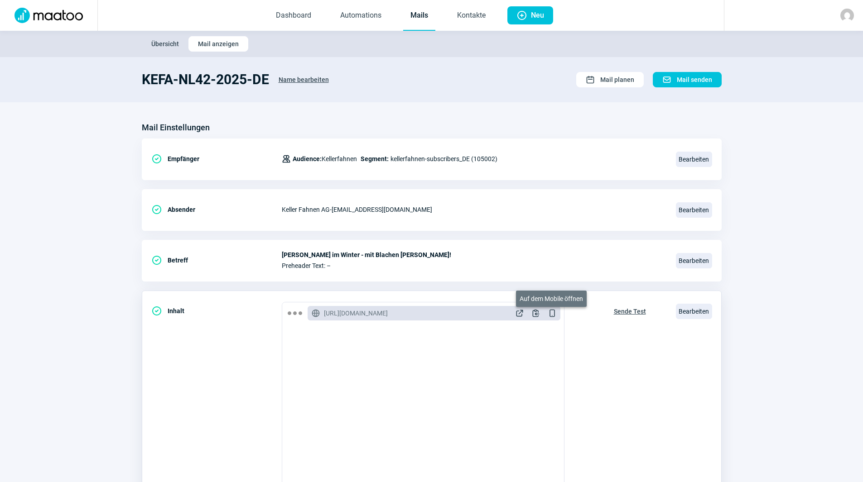
click at [550, 313] on span "DeviceMobile icon" at bounding box center [551, 313] width 9 height 9
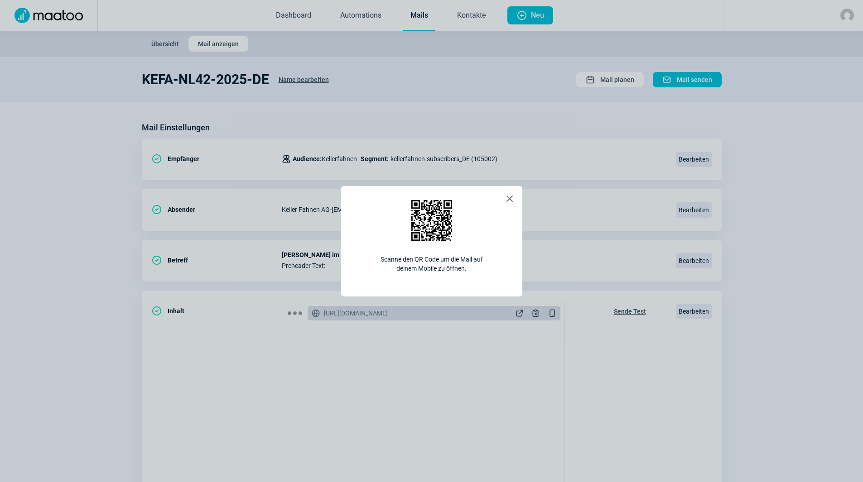
click at [506, 199] on span "X icon" at bounding box center [509, 198] width 11 height 11
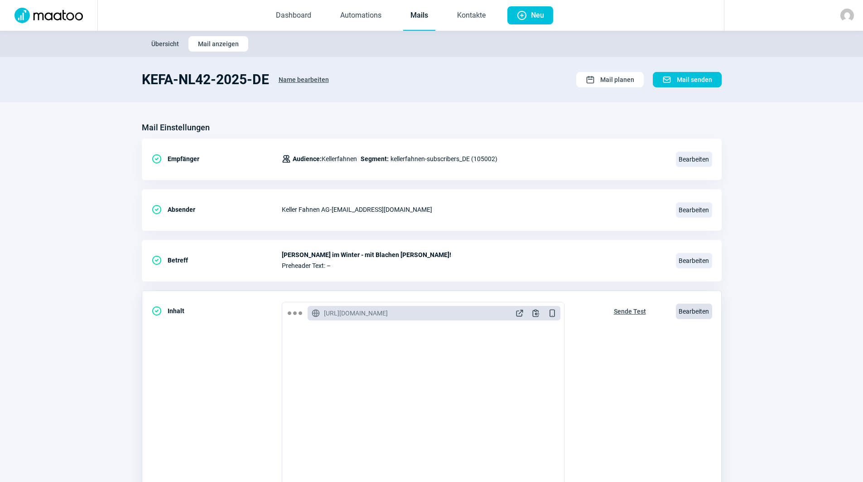
click at [689, 304] on span "Bearbeiten" at bounding box center [694, 311] width 36 height 15
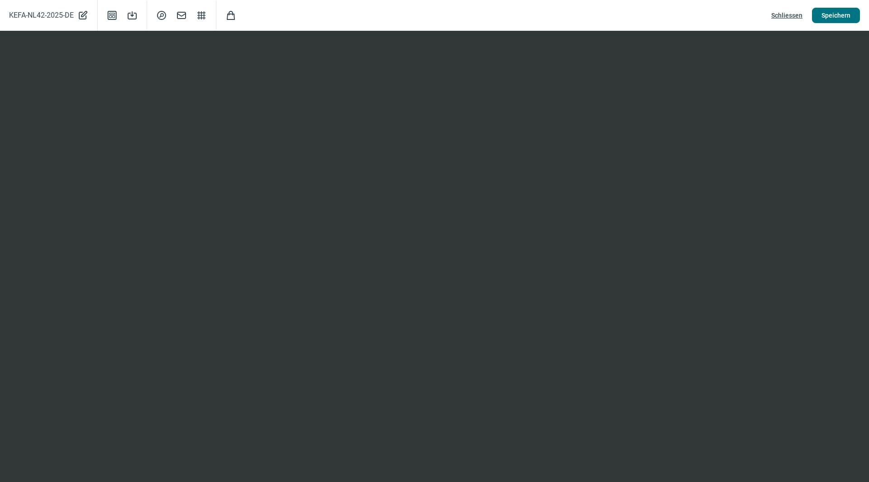
click at [843, 15] on span "Speichern" at bounding box center [836, 15] width 29 height 14
click at [784, 13] on span "Schliessen" at bounding box center [787, 15] width 31 height 14
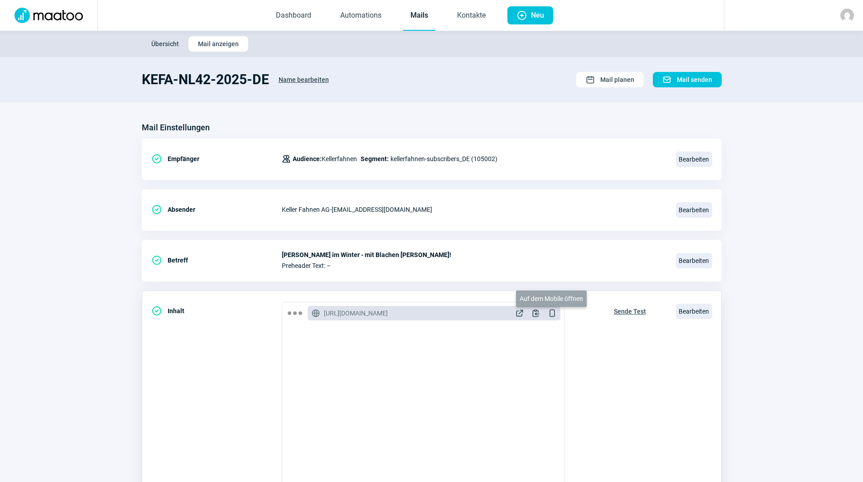
click at [550, 313] on span "DeviceMobile icon" at bounding box center [551, 313] width 9 height 9
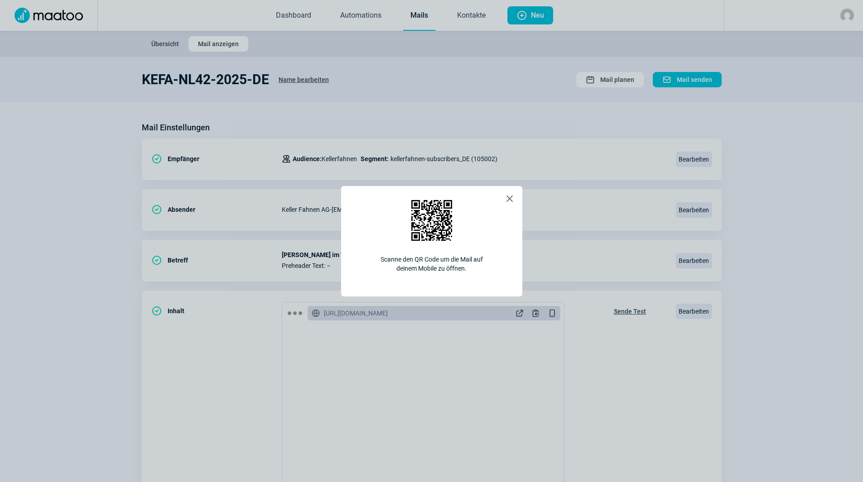
click at [512, 199] on span "X icon" at bounding box center [509, 198] width 11 height 11
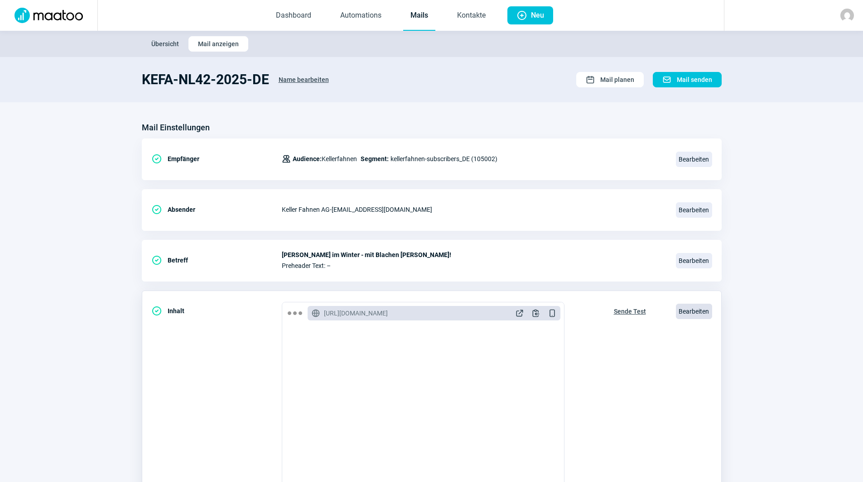
click at [688, 309] on span "Bearbeiten" at bounding box center [694, 311] width 36 height 15
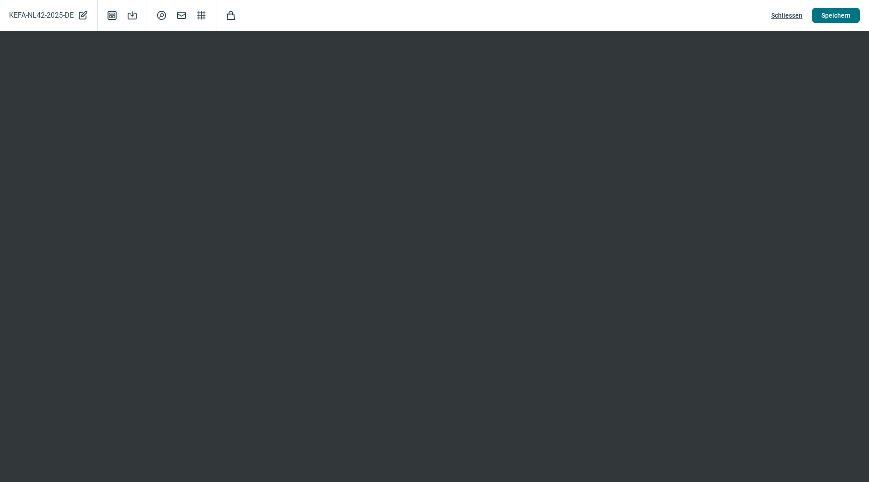
click at [837, 13] on span "Speichern" at bounding box center [836, 15] width 29 height 14
click at [786, 14] on span "Schliessen" at bounding box center [787, 15] width 31 height 14
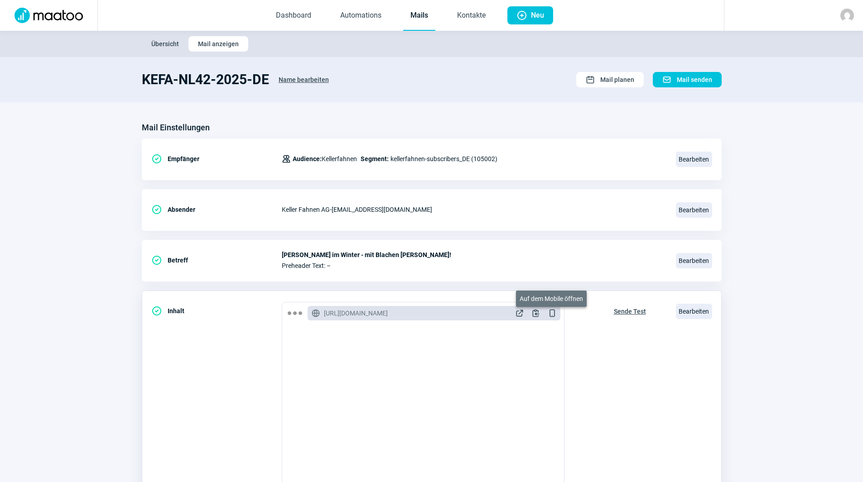
click at [552, 313] on span "DeviceMobile icon" at bounding box center [551, 313] width 9 height 9
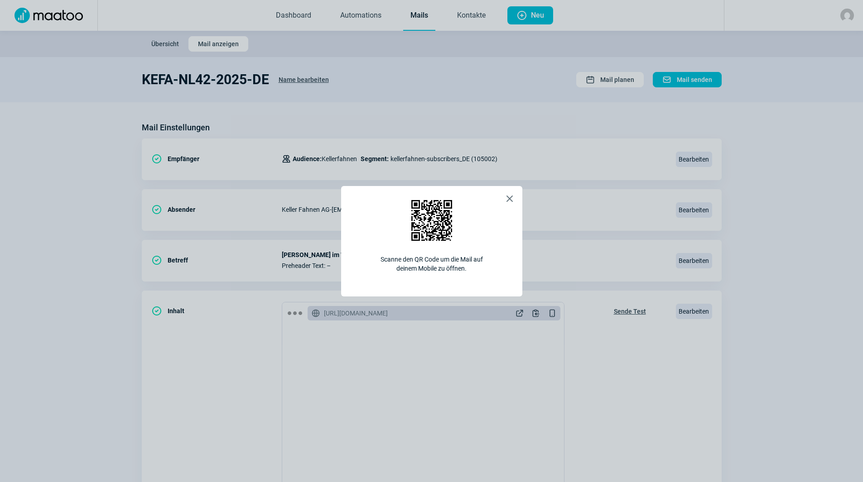
click at [511, 196] on span "X icon" at bounding box center [509, 198] width 11 height 11
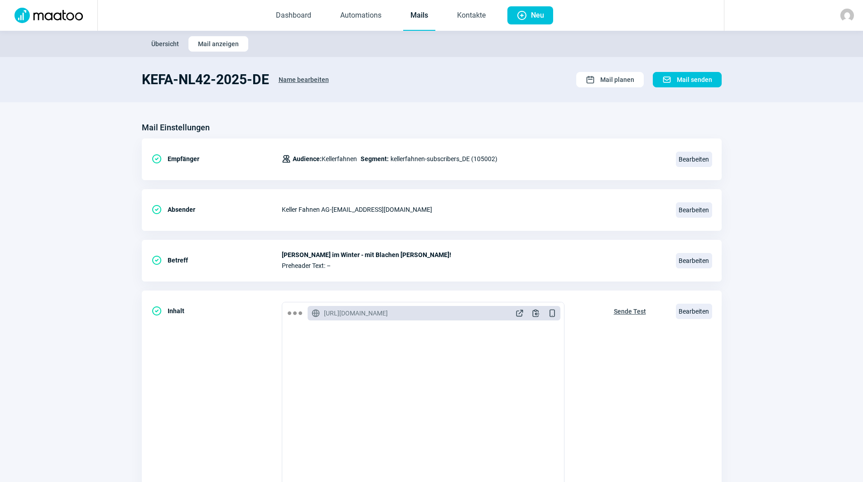
click at [426, 20] on link "Mails" at bounding box center [419, 16] width 32 height 30
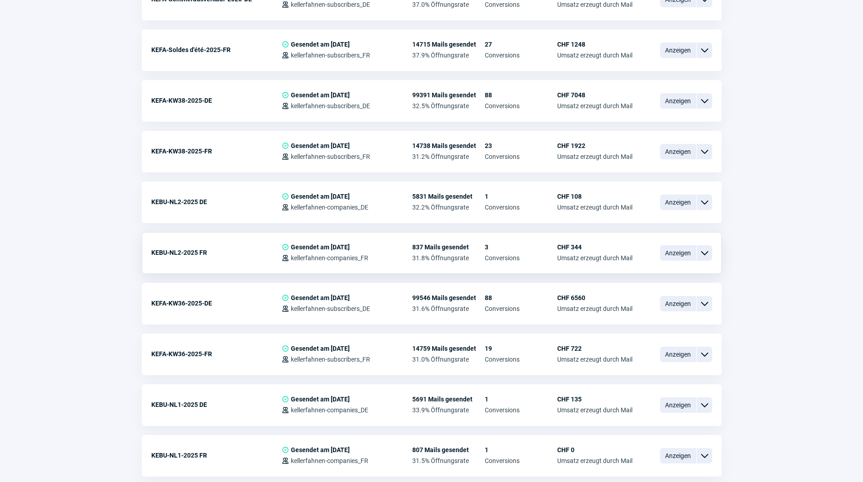
scroll to position [815, 0]
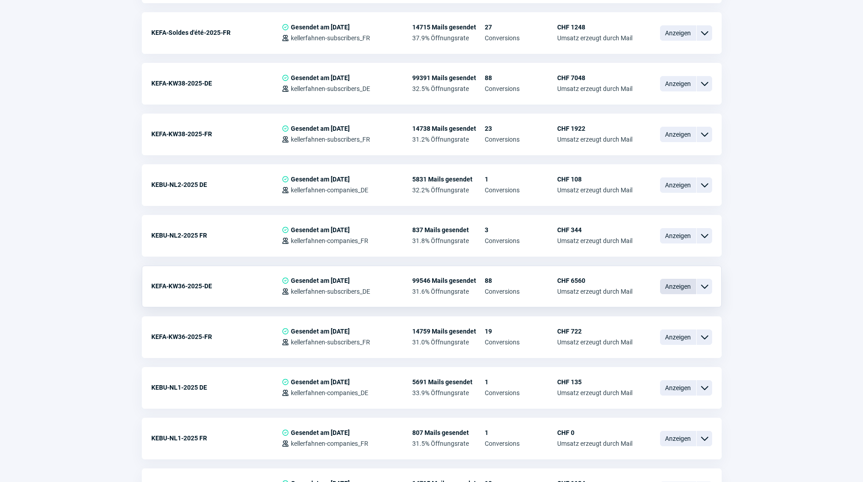
click at [675, 289] on span "Anzeigen" at bounding box center [678, 286] width 36 height 15
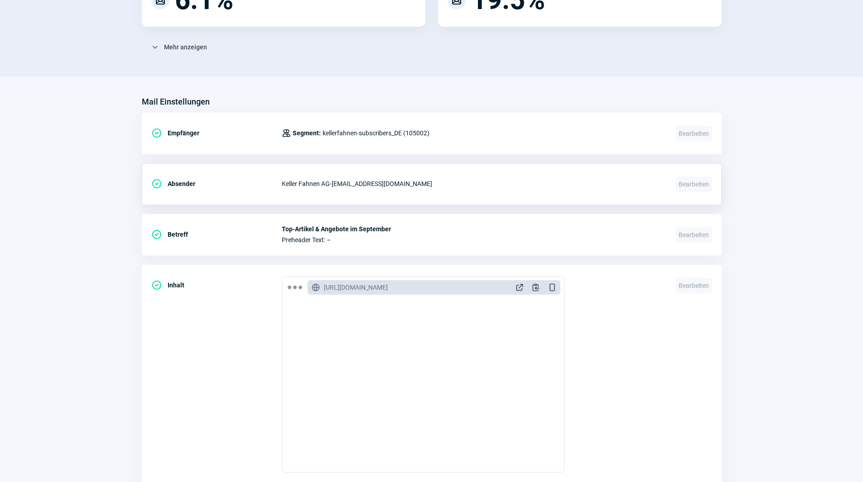
scroll to position [317, 0]
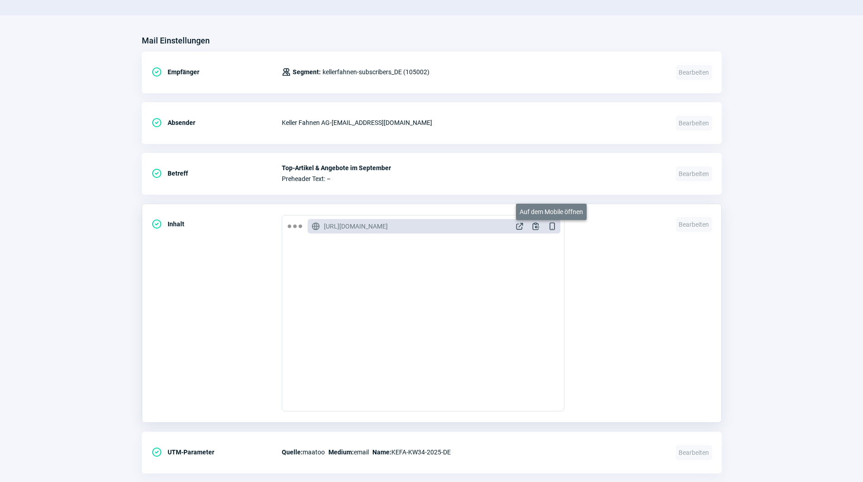
click at [552, 228] on span "DeviceMobile icon" at bounding box center [551, 226] width 9 height 9
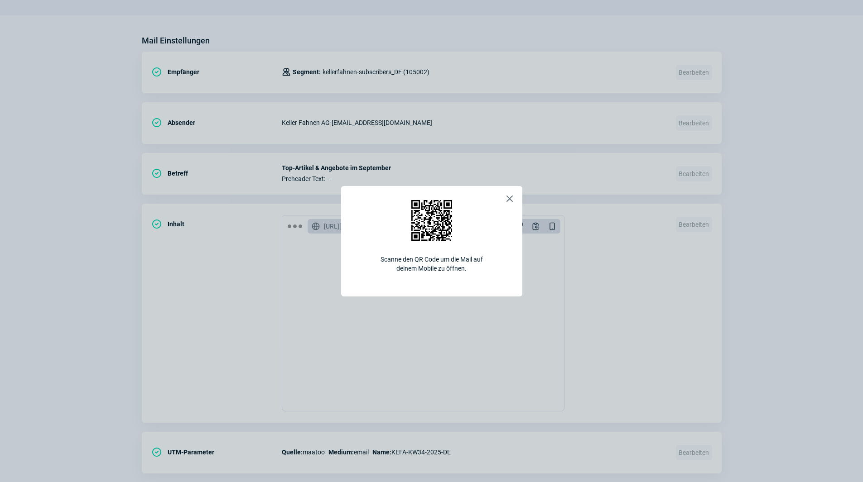
click at [510, 197] on span "X icon" at bounding box center [509, 198] width 11 height 11
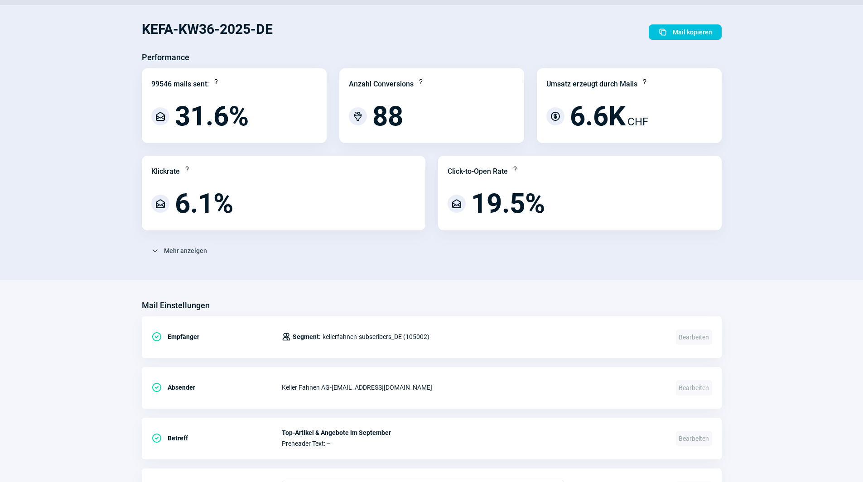
scroll to position [0, 0]
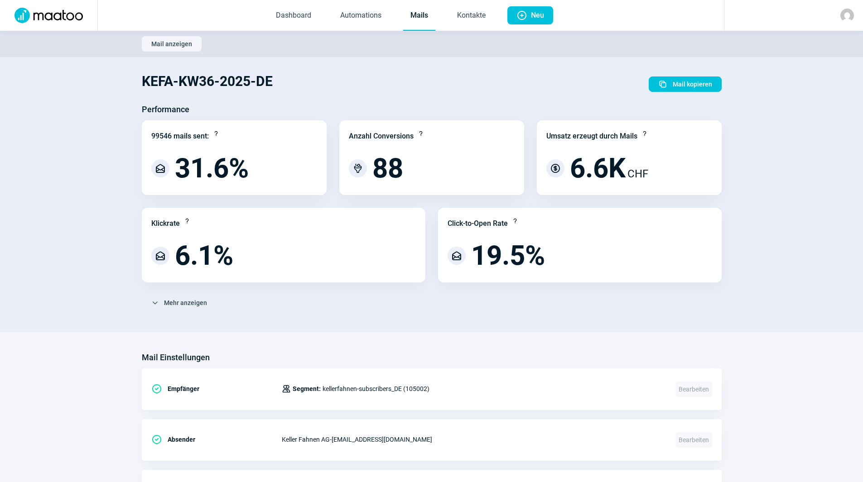
click at [425, 16] on link "Mails" at bounding box center [419, 16] width 32 height 30
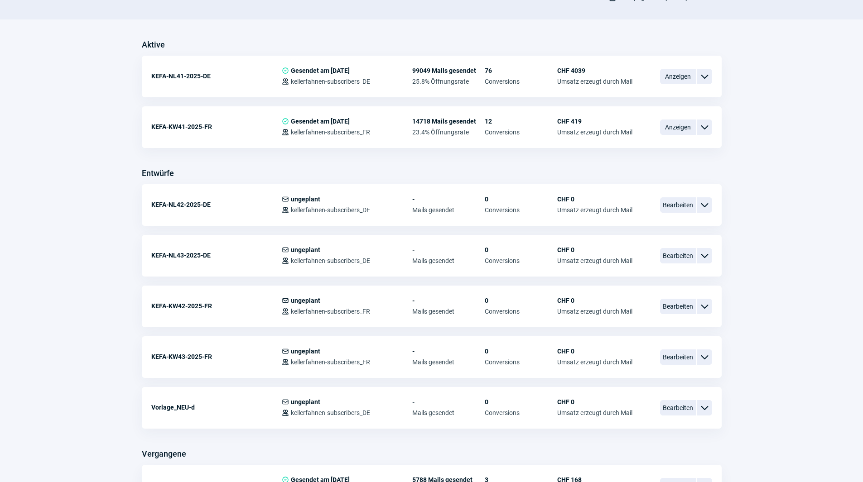
scroll to position [226, 0]
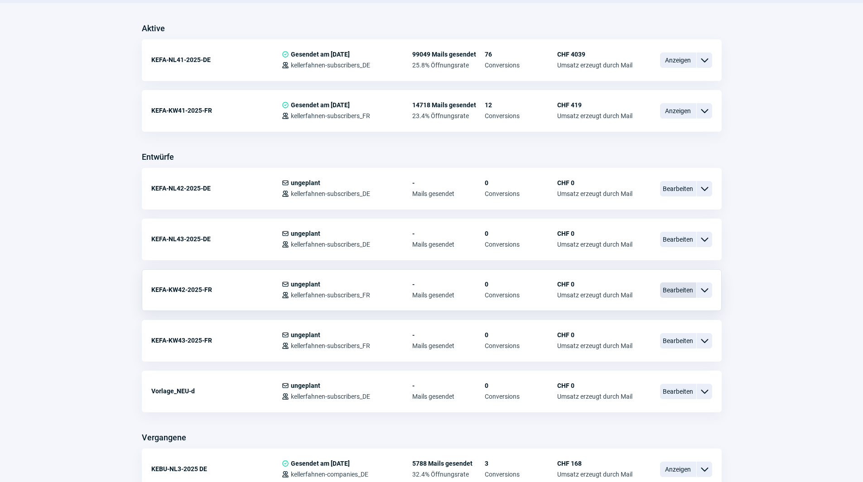
click at [674, 289] on span "Bearbeiten" at bounding box center [678, 290] width 36 height 15
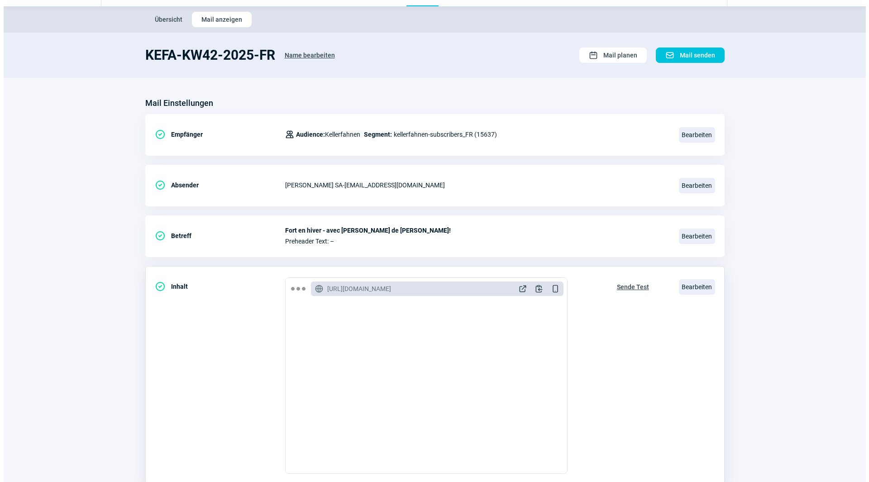
scroll to position [45, 0]
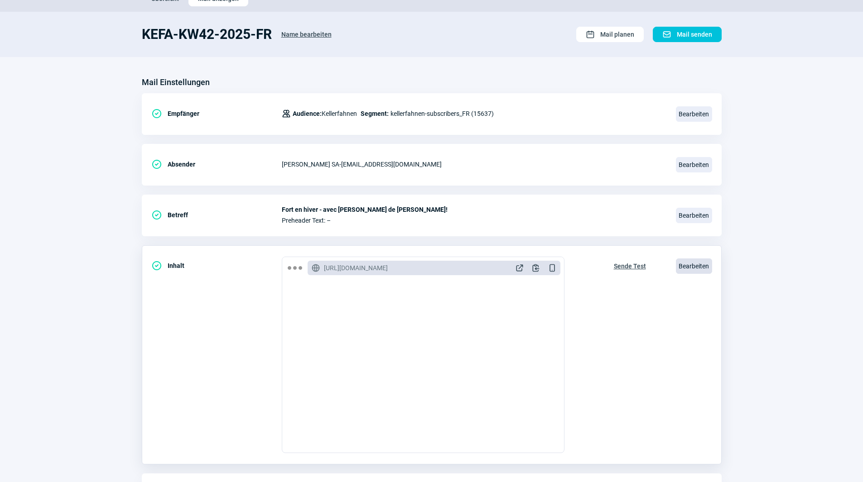
click at [690, 267] on span "Bearbeiten" at bounding box center [694, 266] width 36 height 15
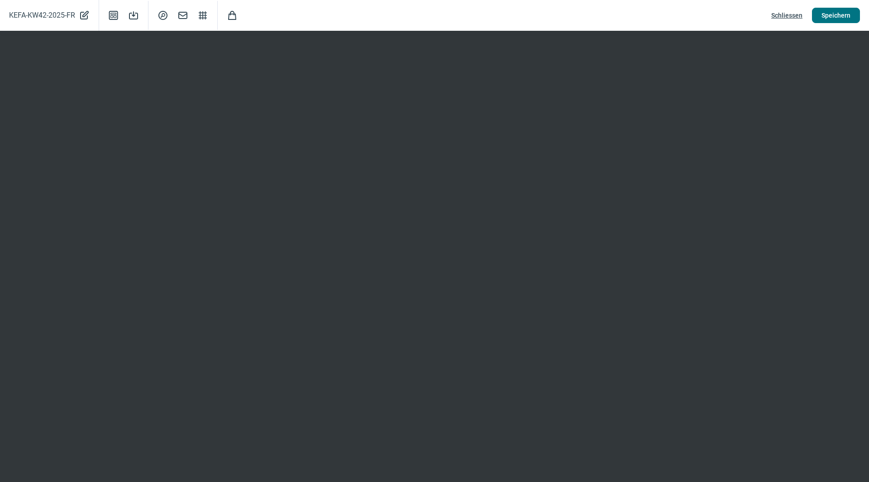
click at [831, 16] on span "Speichern" at bounding box center [836, 15] width 29 height 14
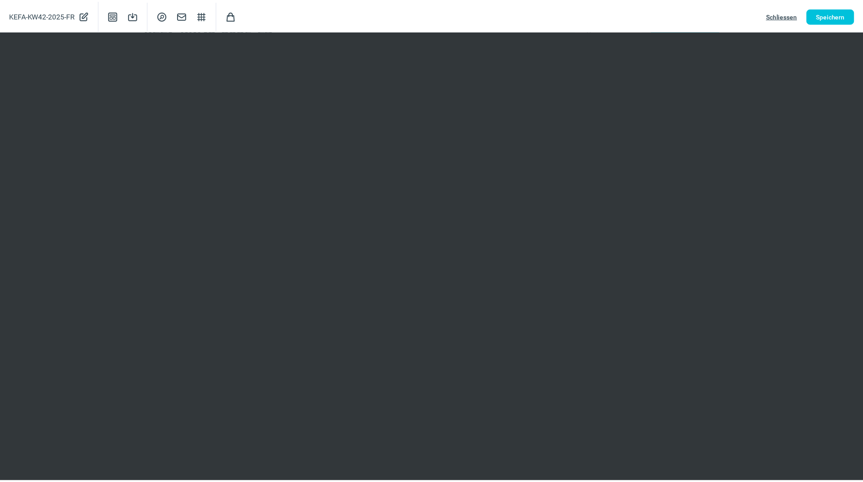
scroll to position [0, 0]
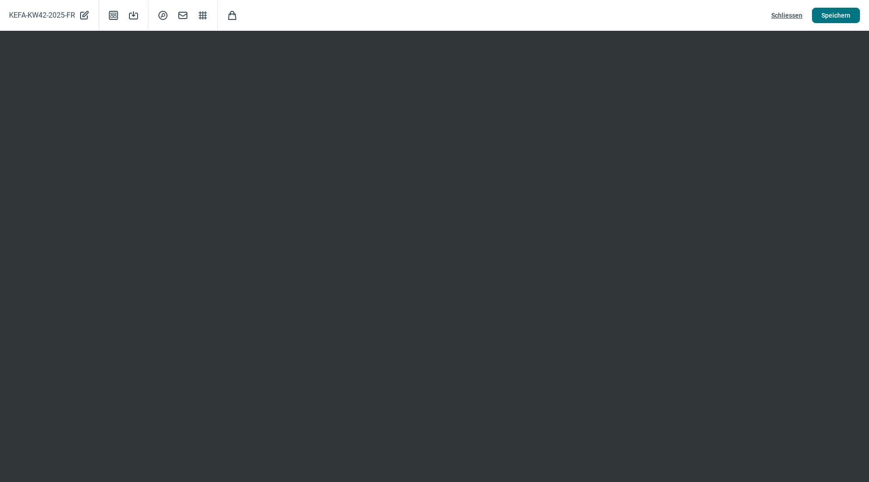
click at [829, 14] on span "Speichern" at bounding box center [836, 15] width 29 height 14
click at [832, 17] on span "Speichern" at bounding box center [836, 15] width 29 height 14
click at [793, 14] on span "Schliessen" at bounding box center [787, 15] width 31 height 14
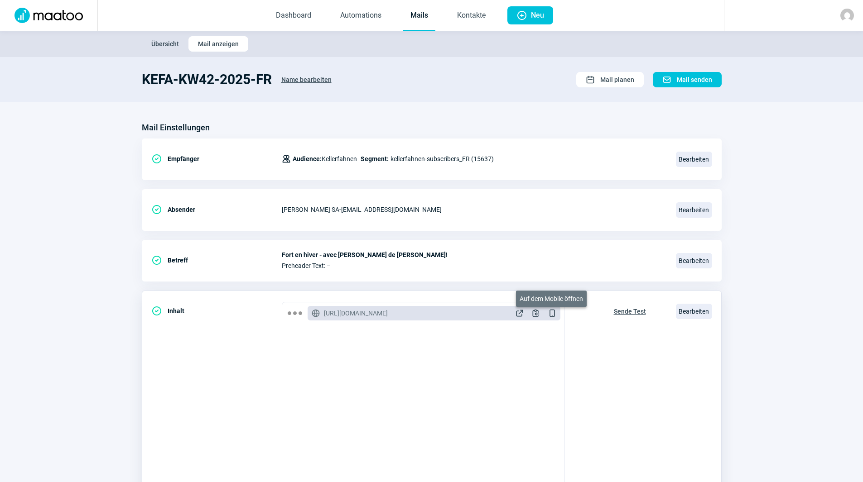
click at [554, 314] on span "DeviceMobile icon" at bounding box center [551, 313] width 9 height 9
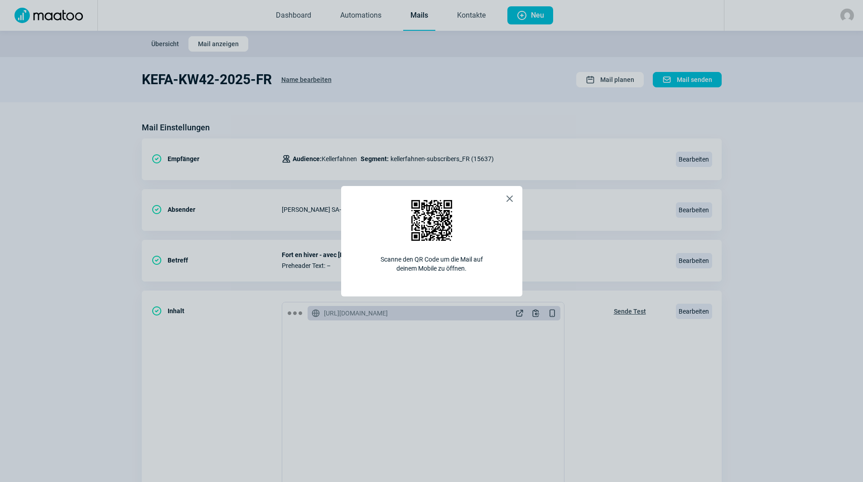
click at [510, 193] on span "X icon" at bounding box center [509, 198] width 11 height 11
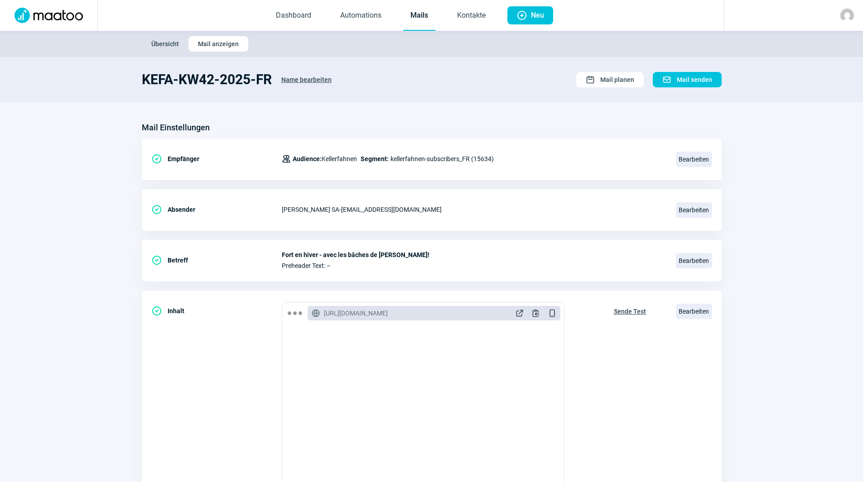
click at [413, 15] on link "Mails" at bounding box center [419, 16] width 32 height 30
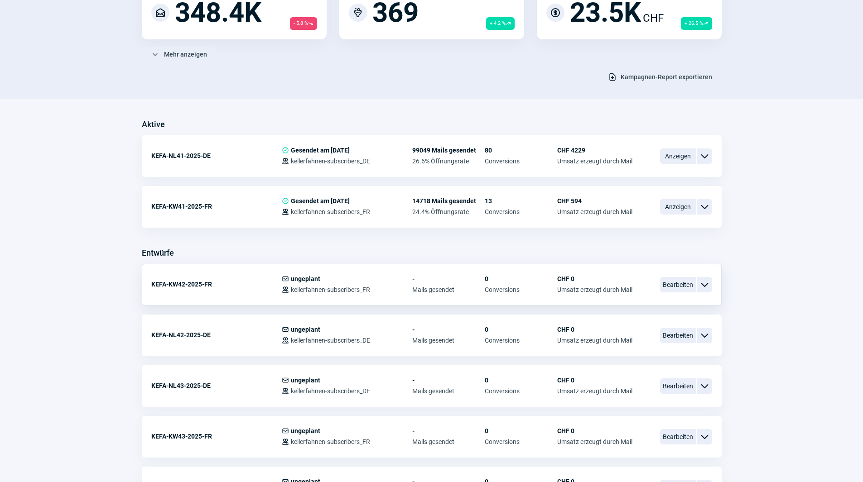
scroll to position [181, 0]
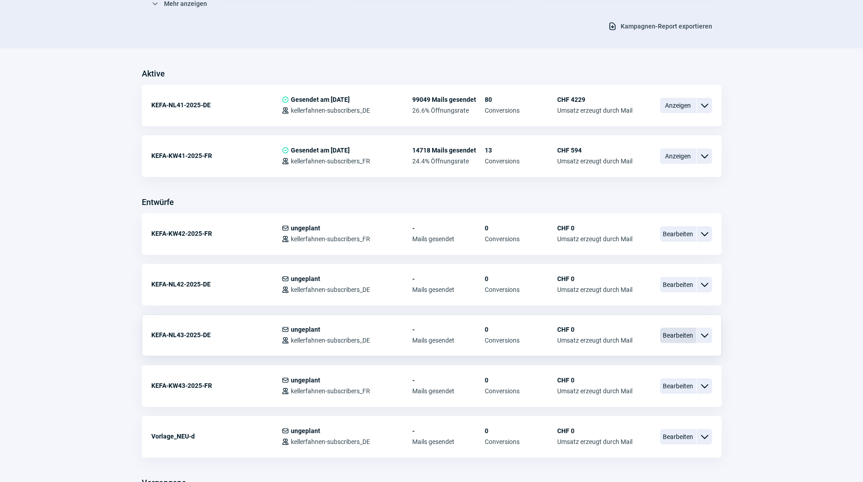
click at [673, 338] on span "Bearbeiten" at bounding box center [678, 335] width 36 height 15
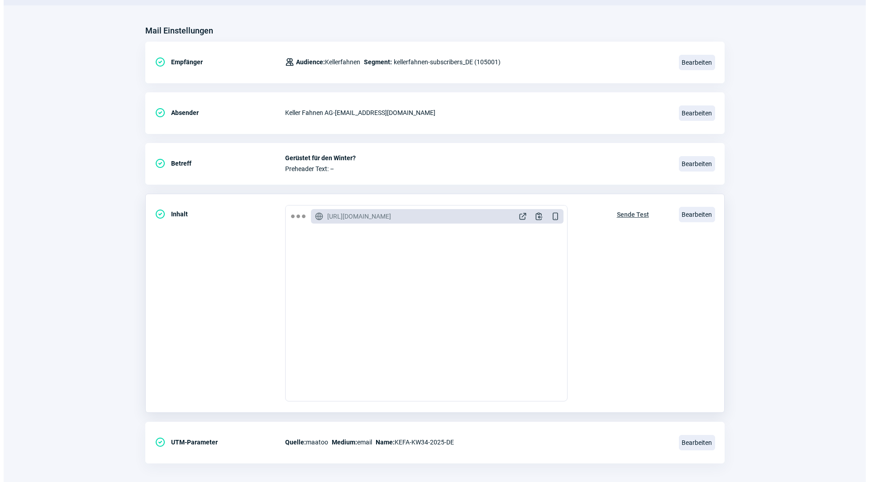
scroll to position [106, 0]
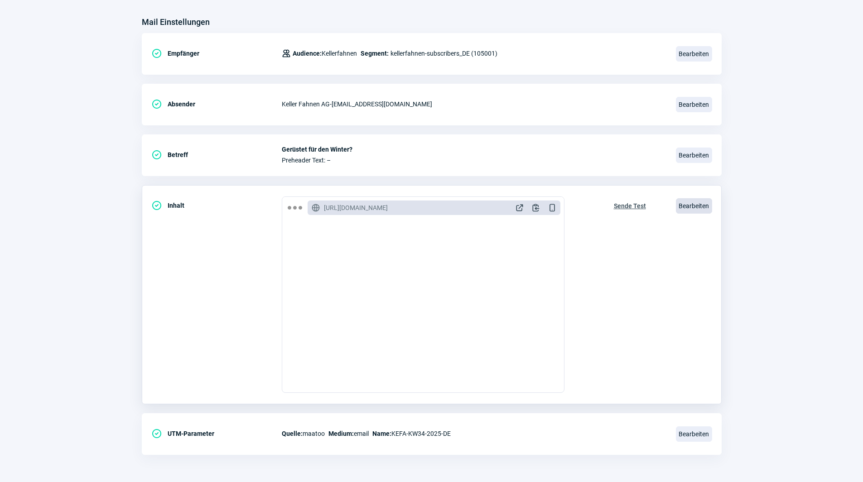
click at [696, 205] on span "Bearbeiten" at bounding box center [694, 205] width 36 height 15
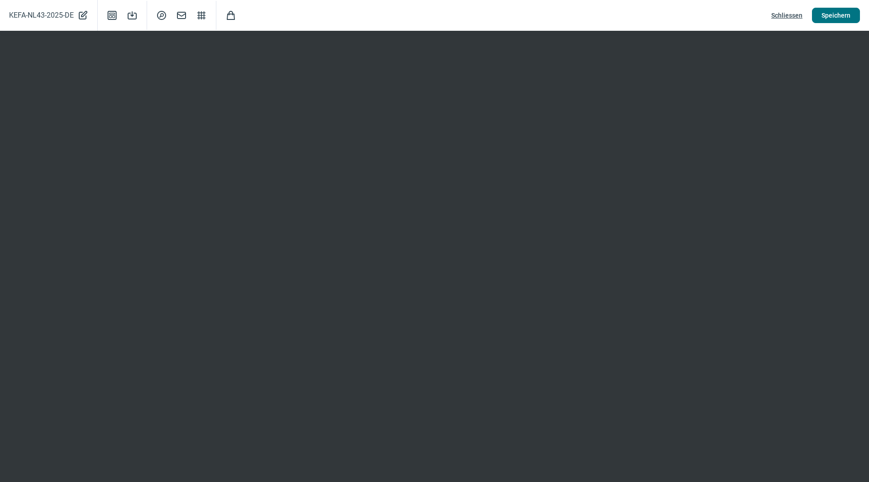
click at [832, 18] on span "Speichern" at bounding box center [836, 15] width 29 height 14
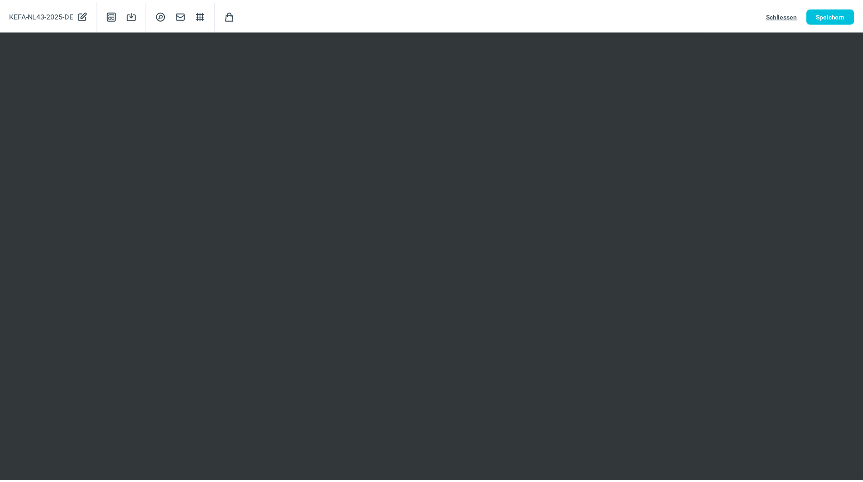
scroll to position [0, 0]
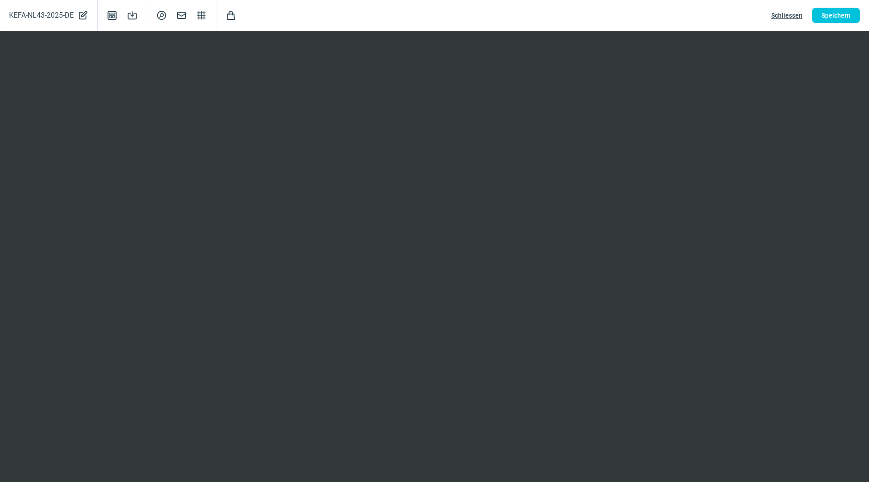
click at [790, 15] on span "Schliessen" at bounding box center [787, 15] width 31 height 14
